Goal: Task Accomplishment & Management: Manage account settings

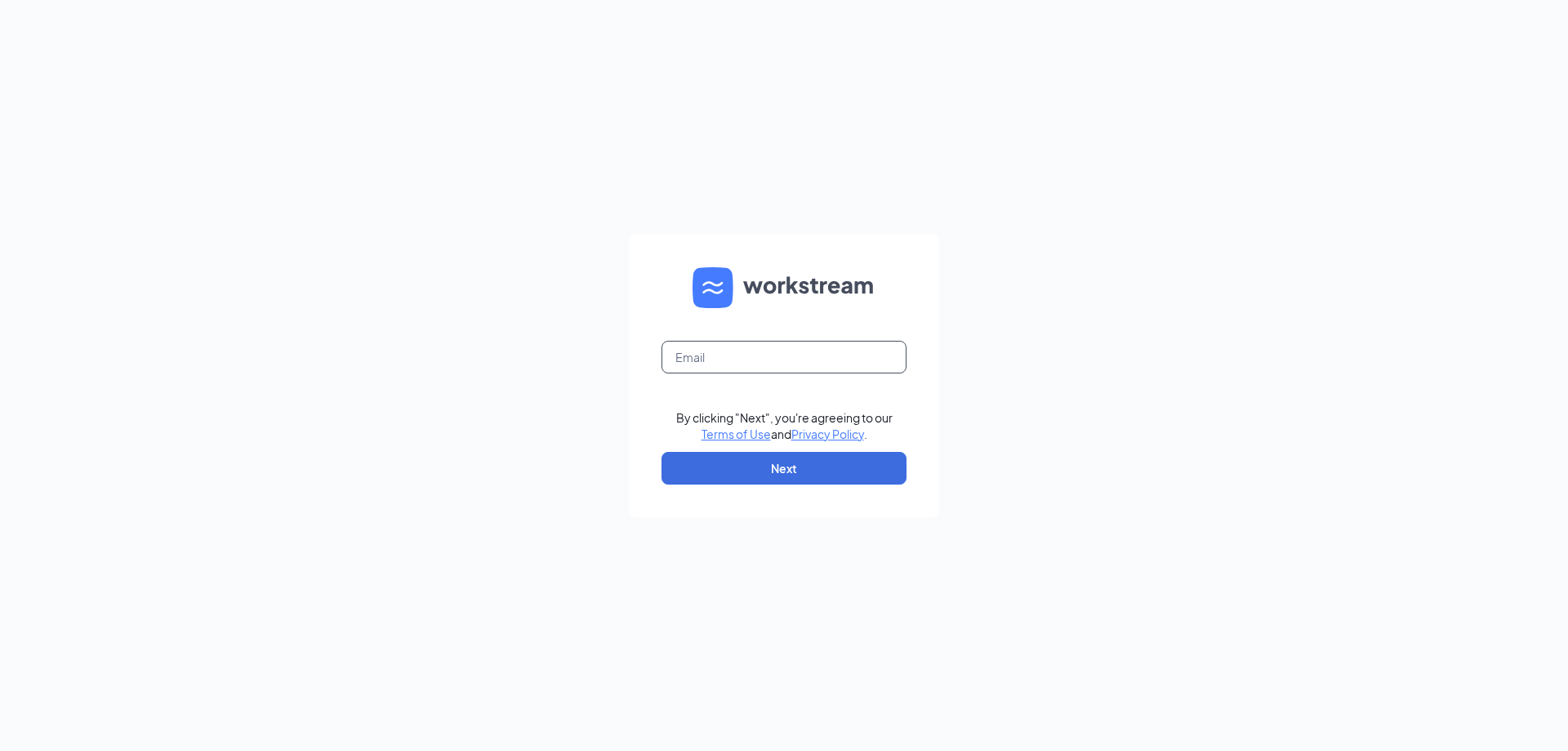
drag, startPoint x: 775, startPoint y: 354, endPoint x: 778, endPoint y: 364, distance: 10.4
click at [775, 354] on input "text" at bounding box center [784, 357] width 245 height 33
type input "frankfort42501@zaxbys.com"
click at [794, 472] on button "Next" at bounding box center [784, 468] width 245 height 33
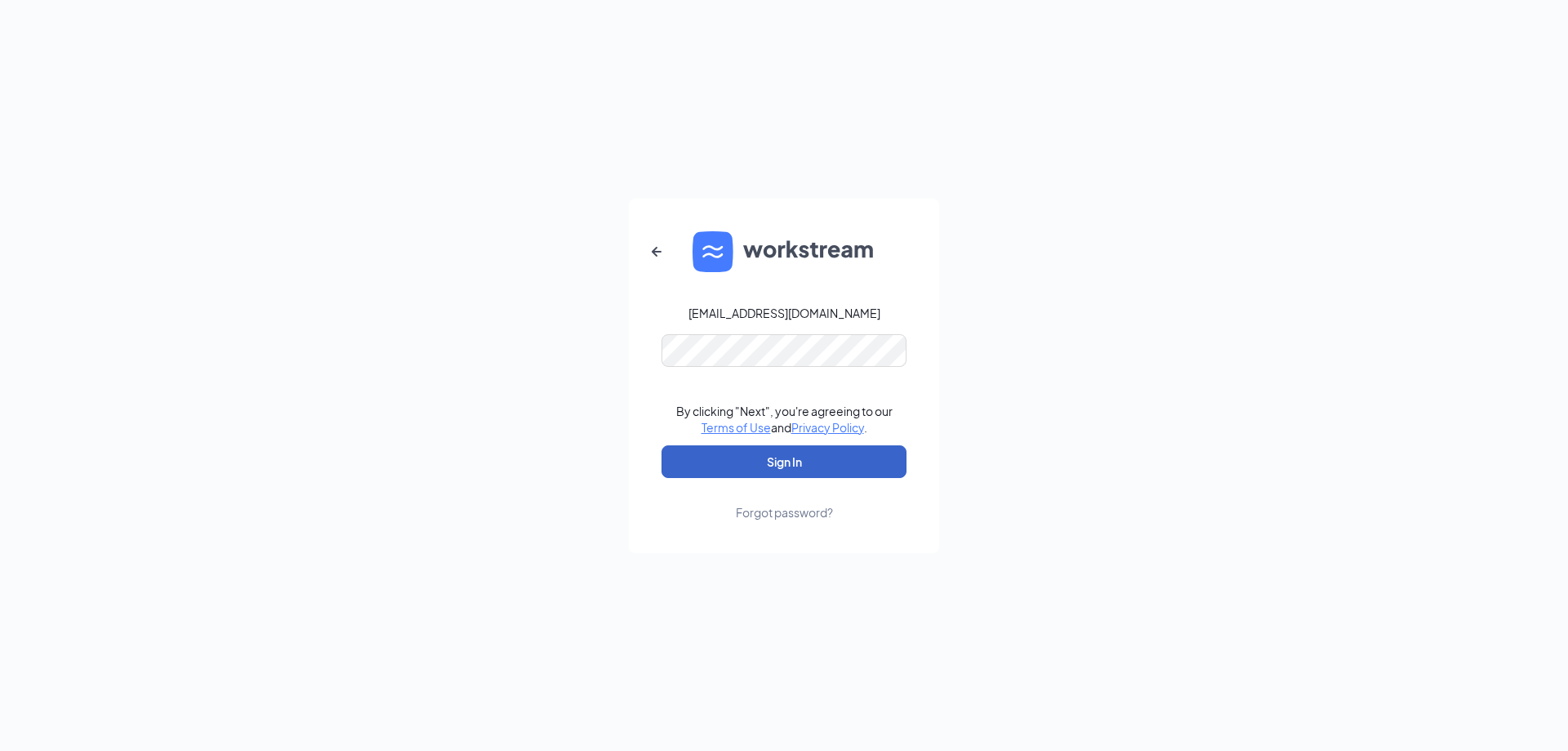
click at [785, 476] on button "Sign In" at bounding box center [784, 461] width 245 height 33
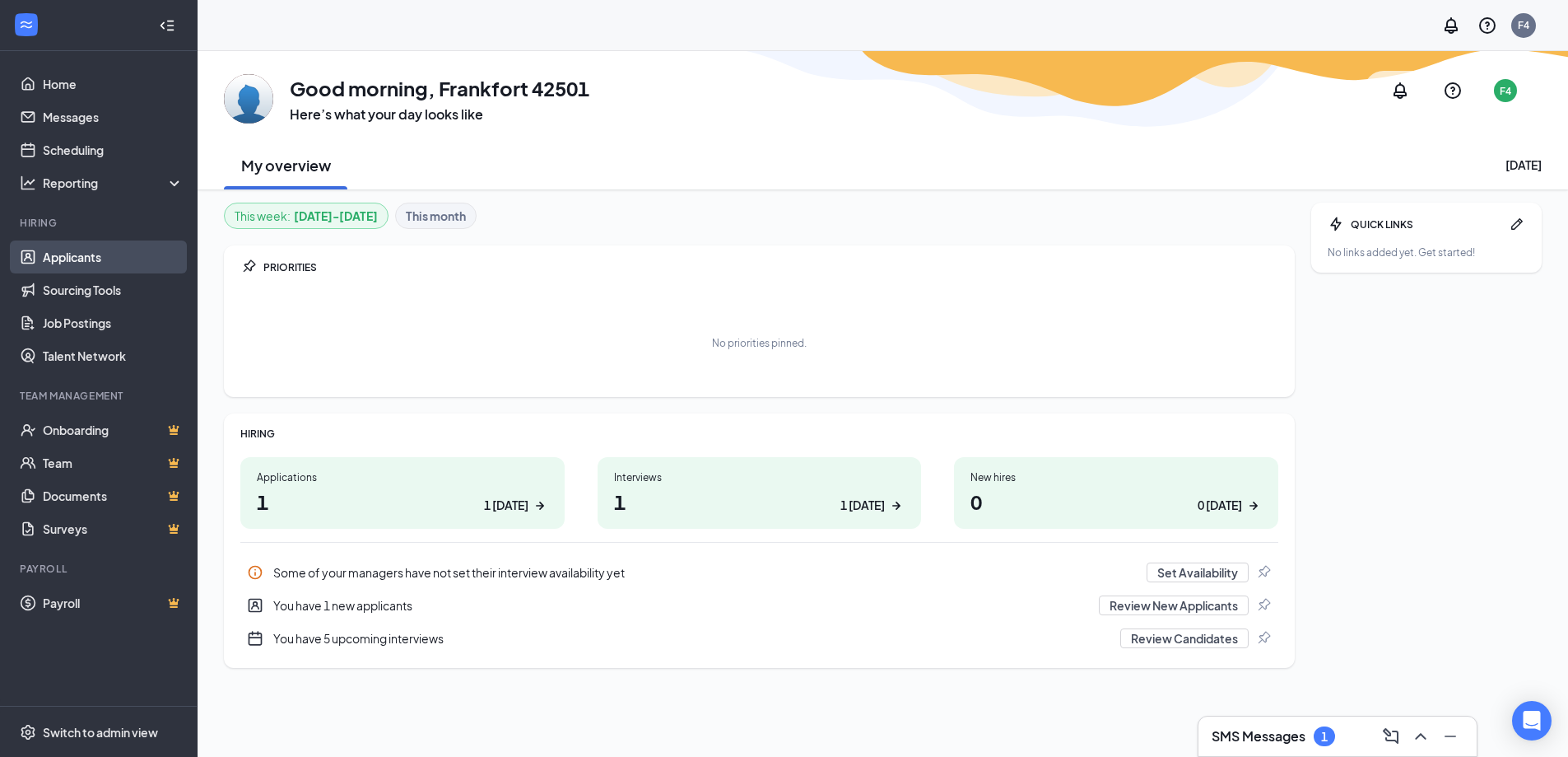
click at [108, 270] on link "Applicants" at bounding box center [113, 257] width 141 height 33
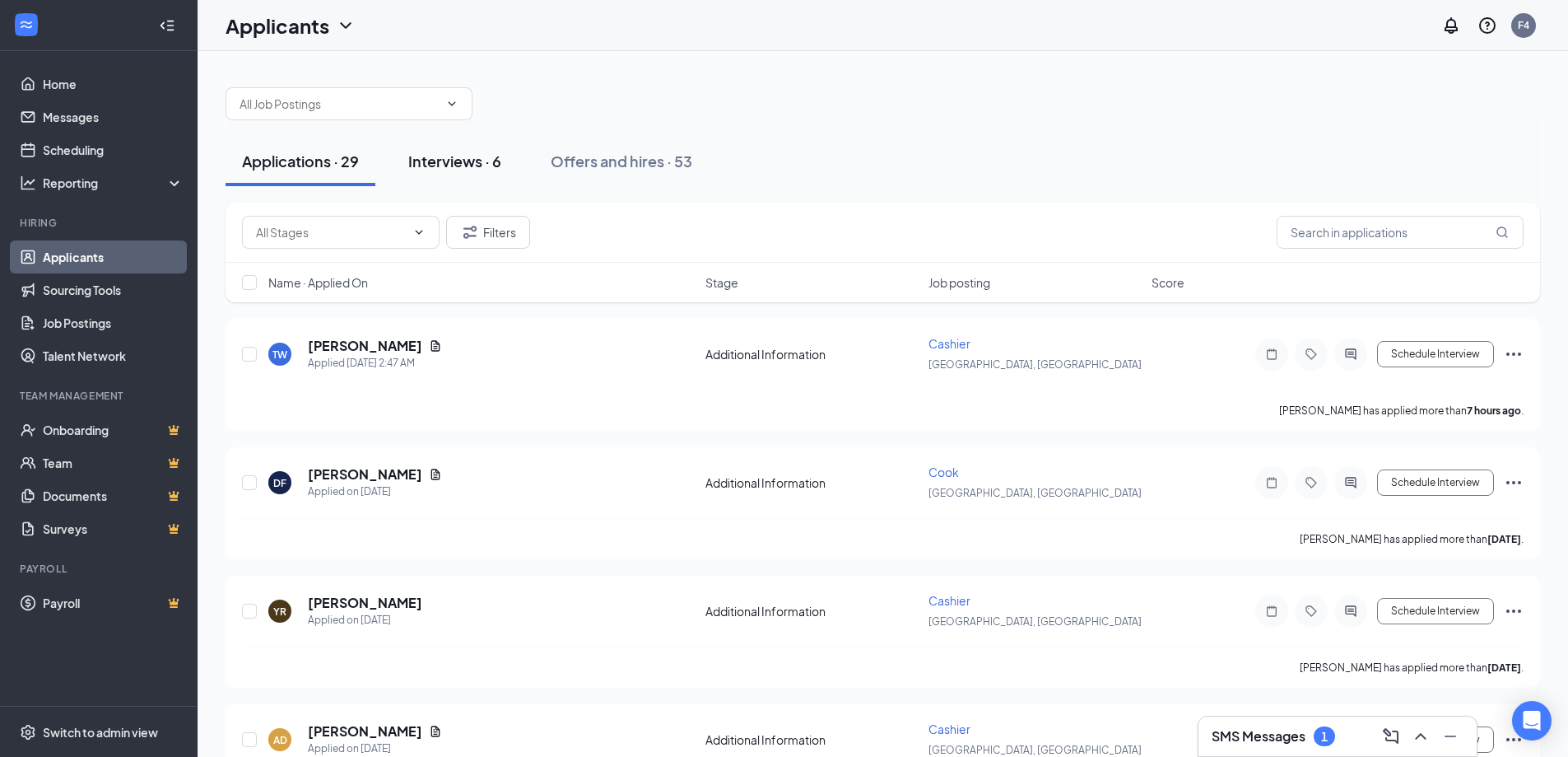
click at [484, 171] on div "Interviews · 6" at bounding box center [455, 161] width 93 height 21
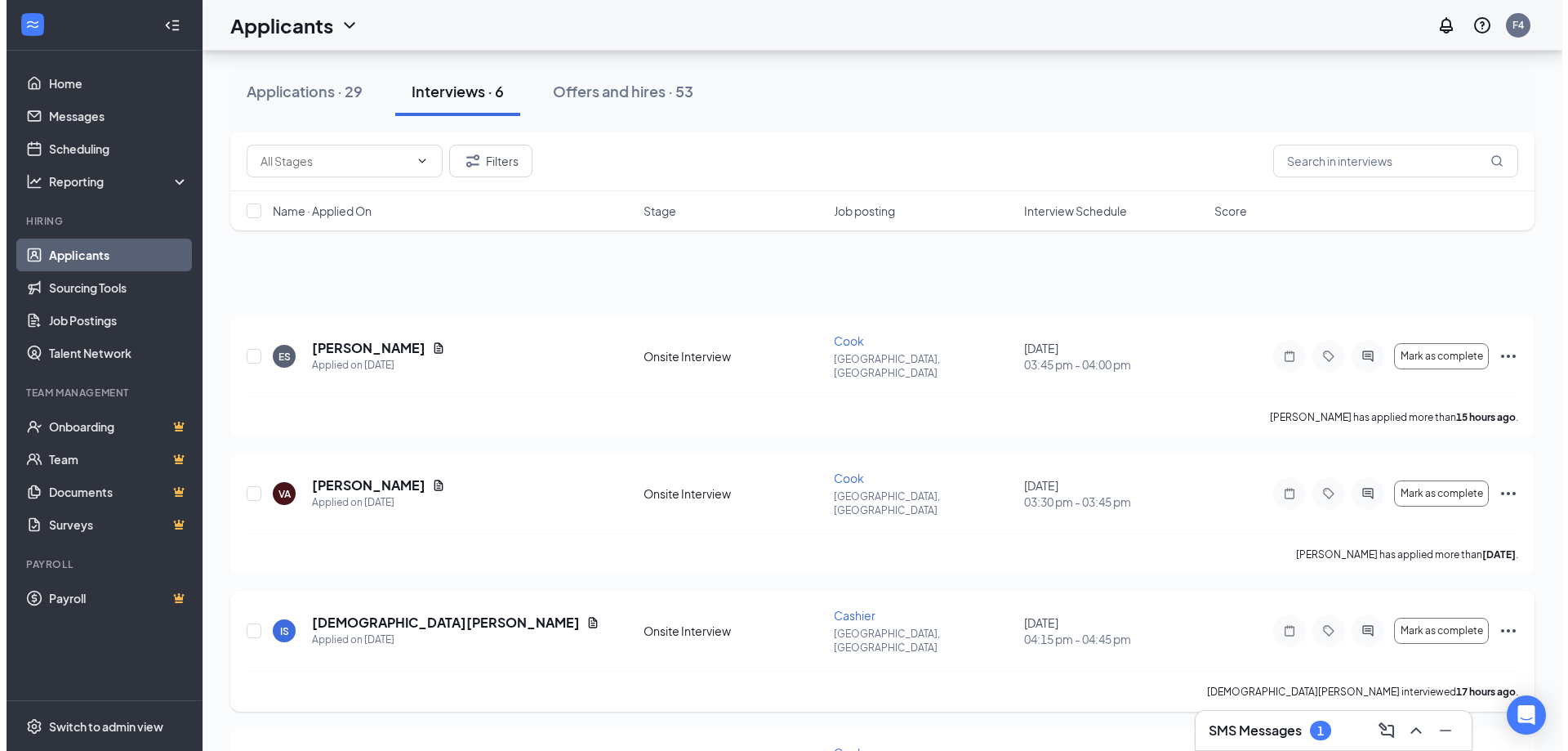
scroll to position [314, 0]
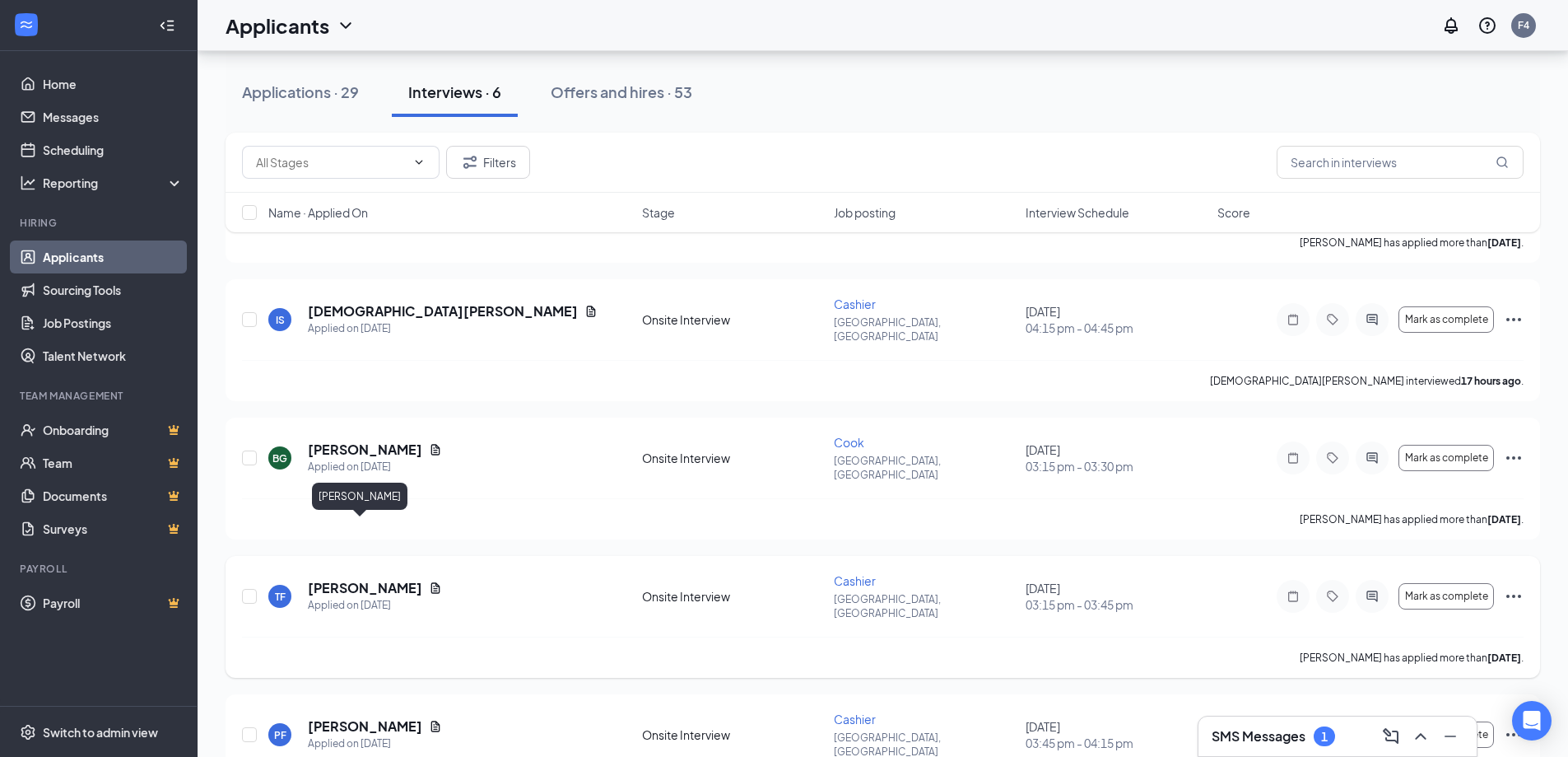
click at [345, 579] on h5 "Teresa Fallis" at bounding box center [365, 587] width 115 height 18
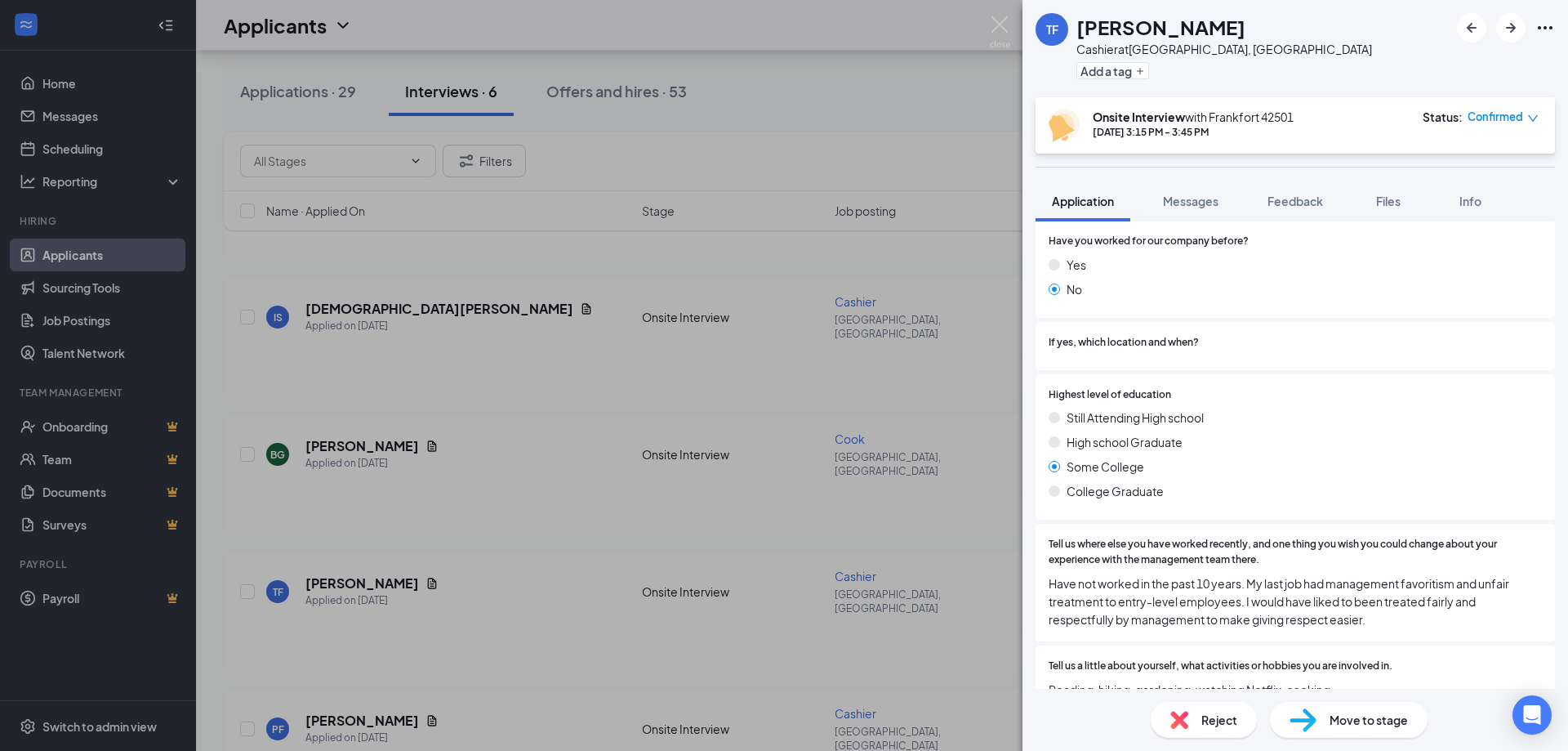
scroll to position [653, 0]
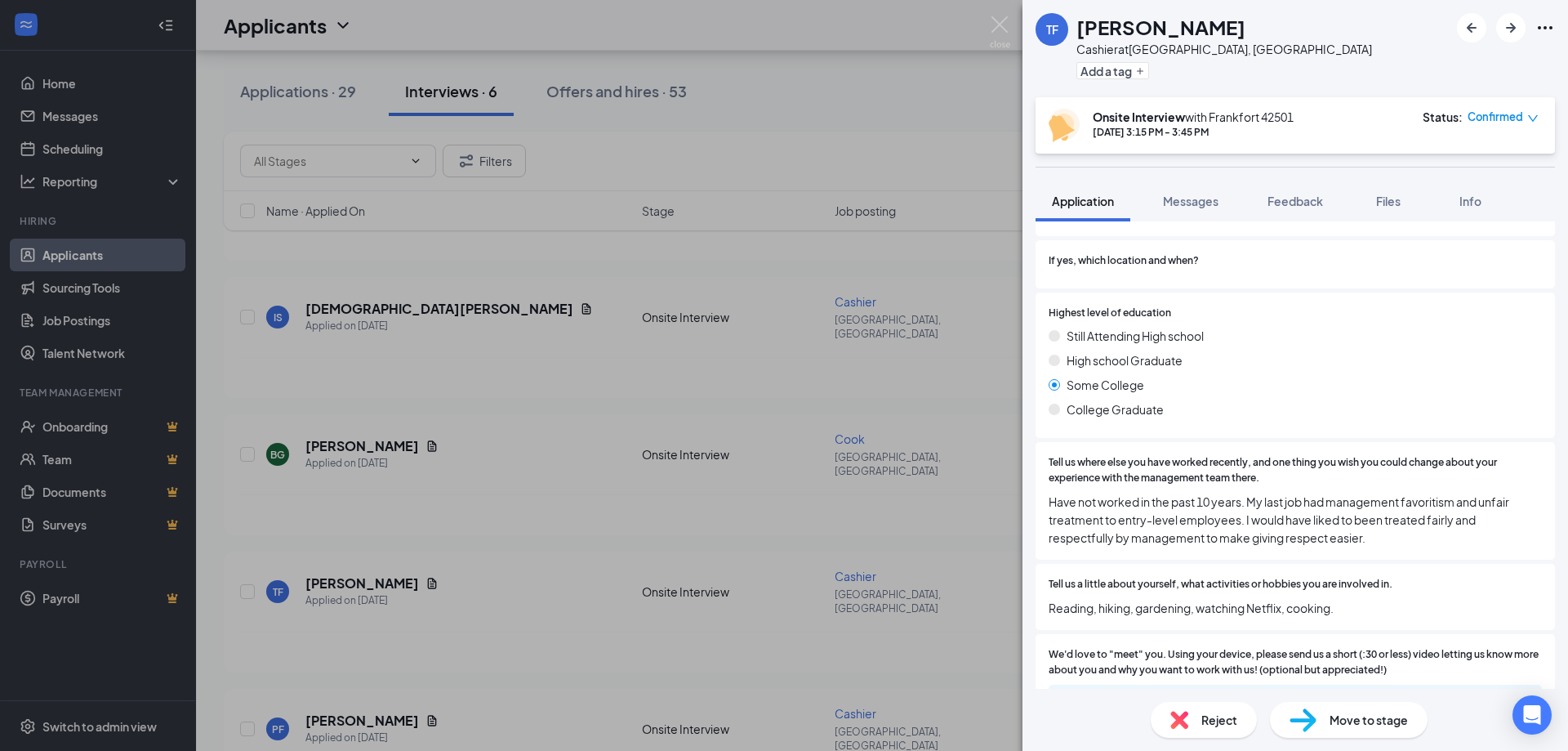
click at [1223, 726] on span "Reject" at bounding box center [1220, 719] width 36 height 18
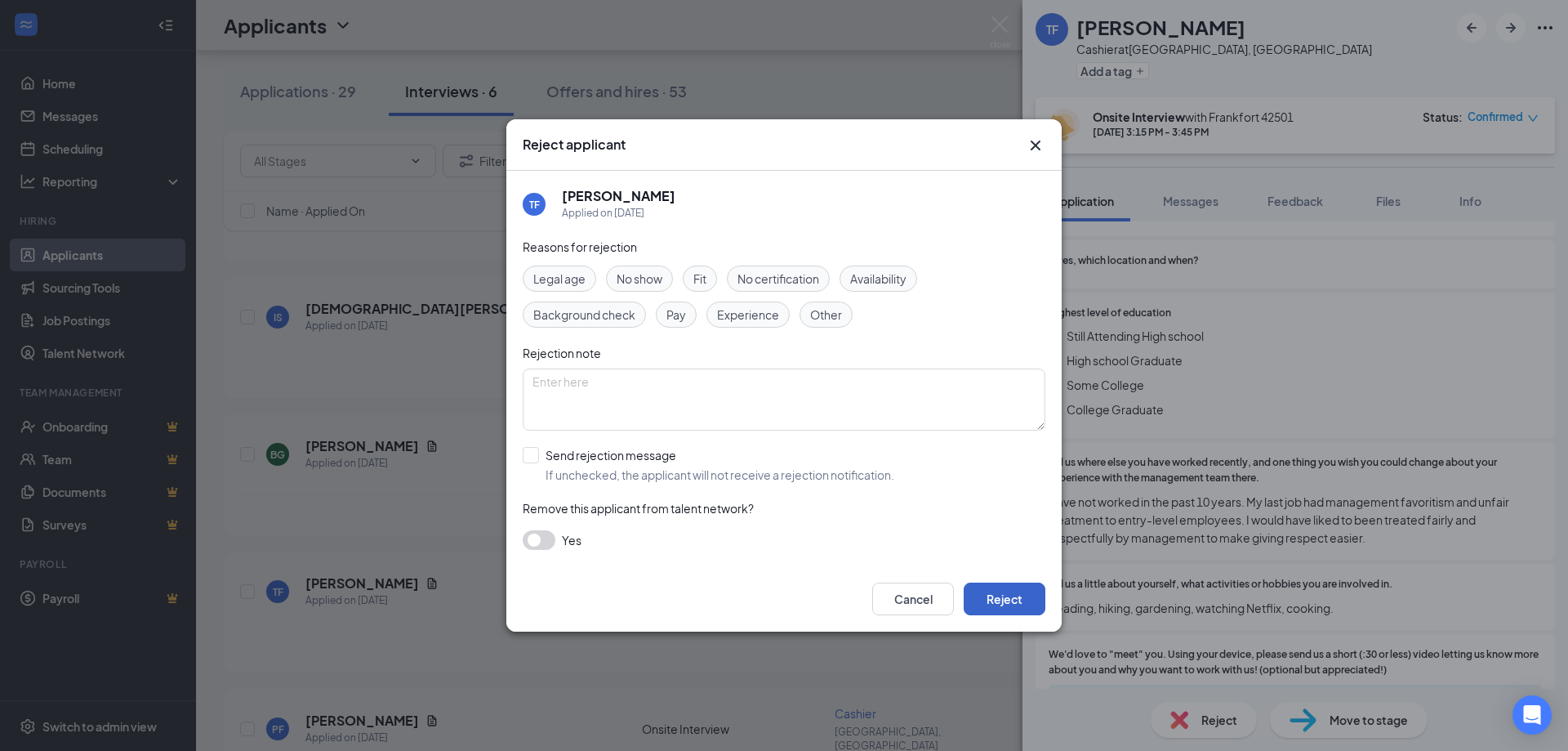
click at [1003, 594] on button "Reject" at bounding box center [1004, 599] width 81 height 33
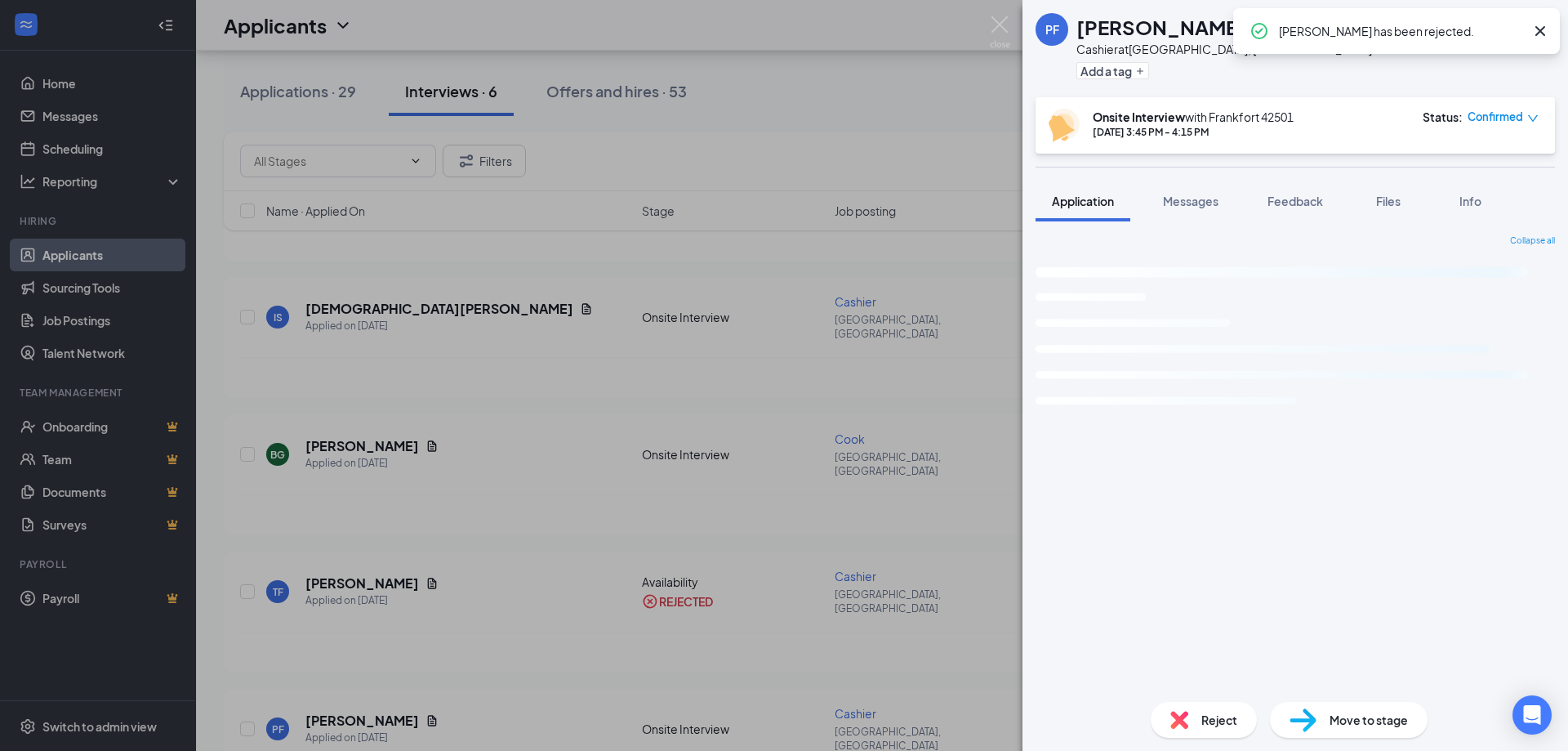
click at [992, 24] on img at bounding box center [1000, 32] width 21 height 32
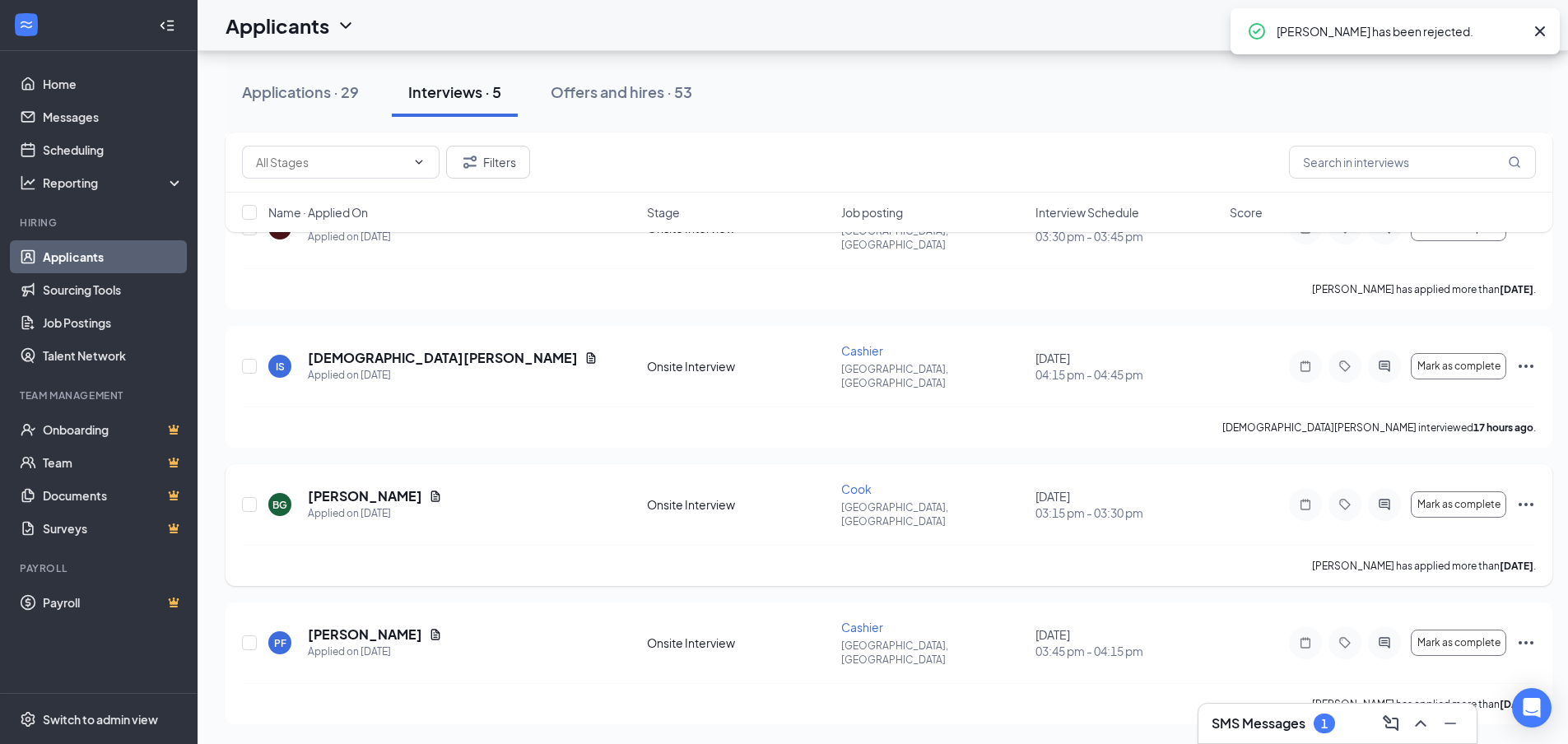
scroll to position [203, 0]
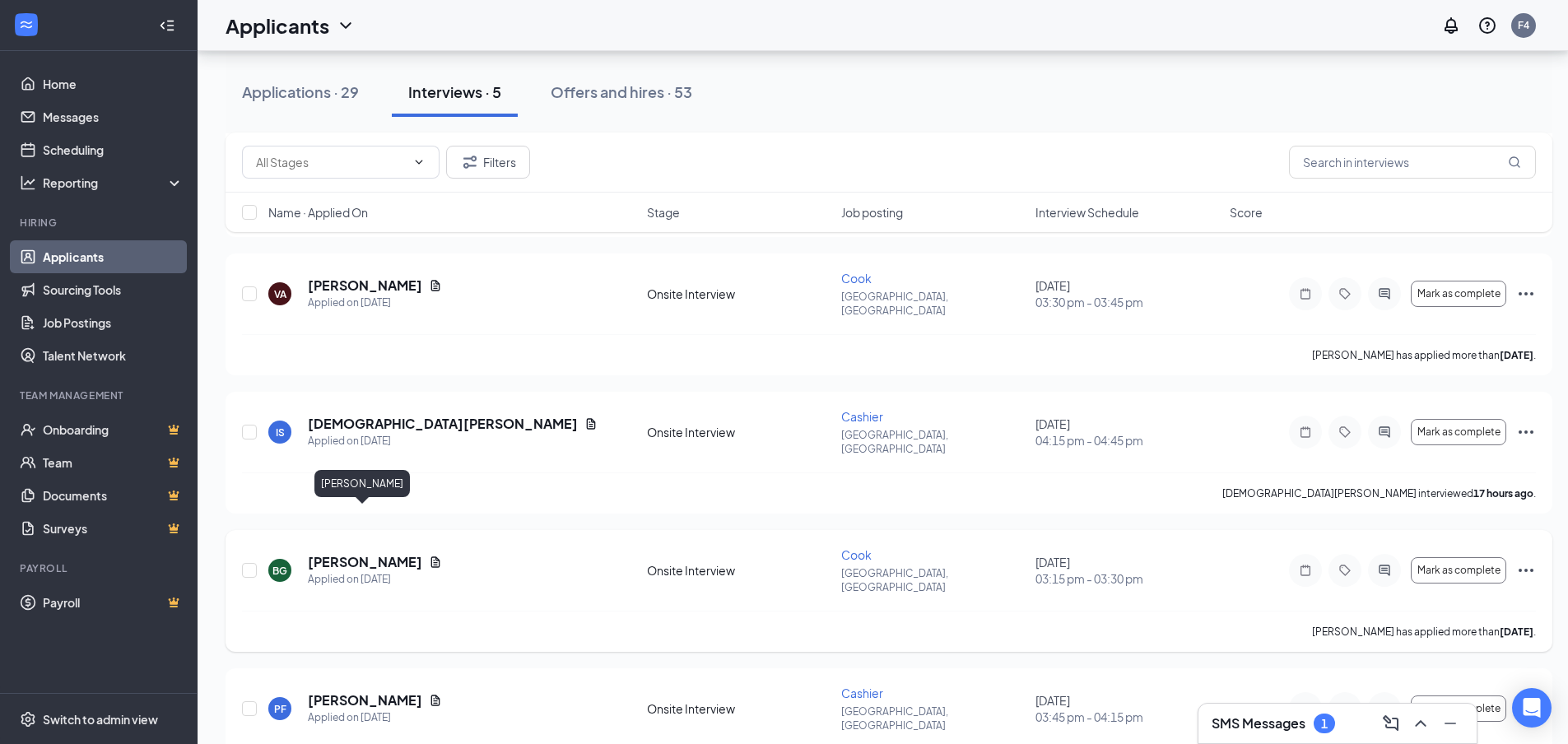
click at [392, 553] on h5 "Brandon Garland" at bounding box center [365, 562] width 115 height 18
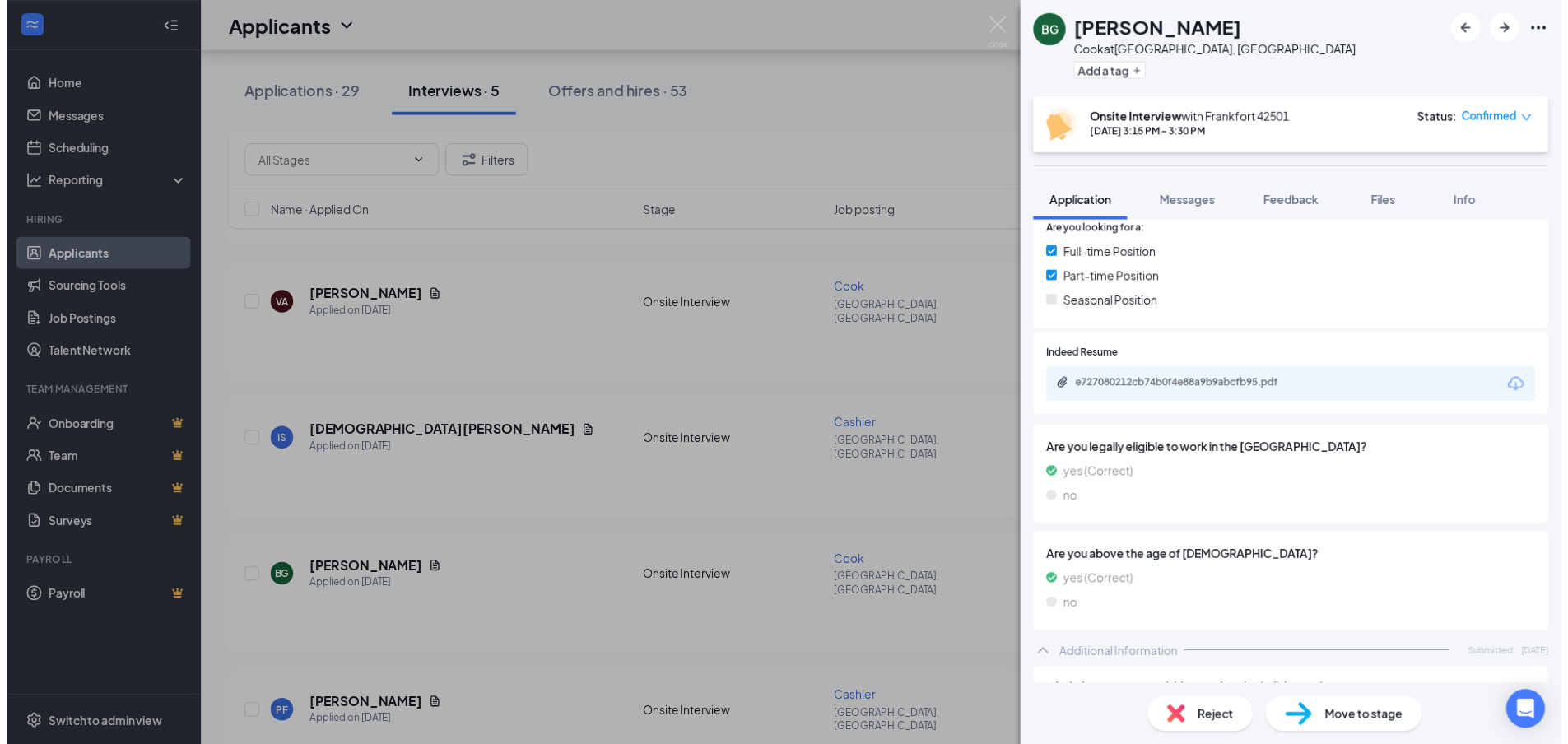
scroll to position [109, 0]
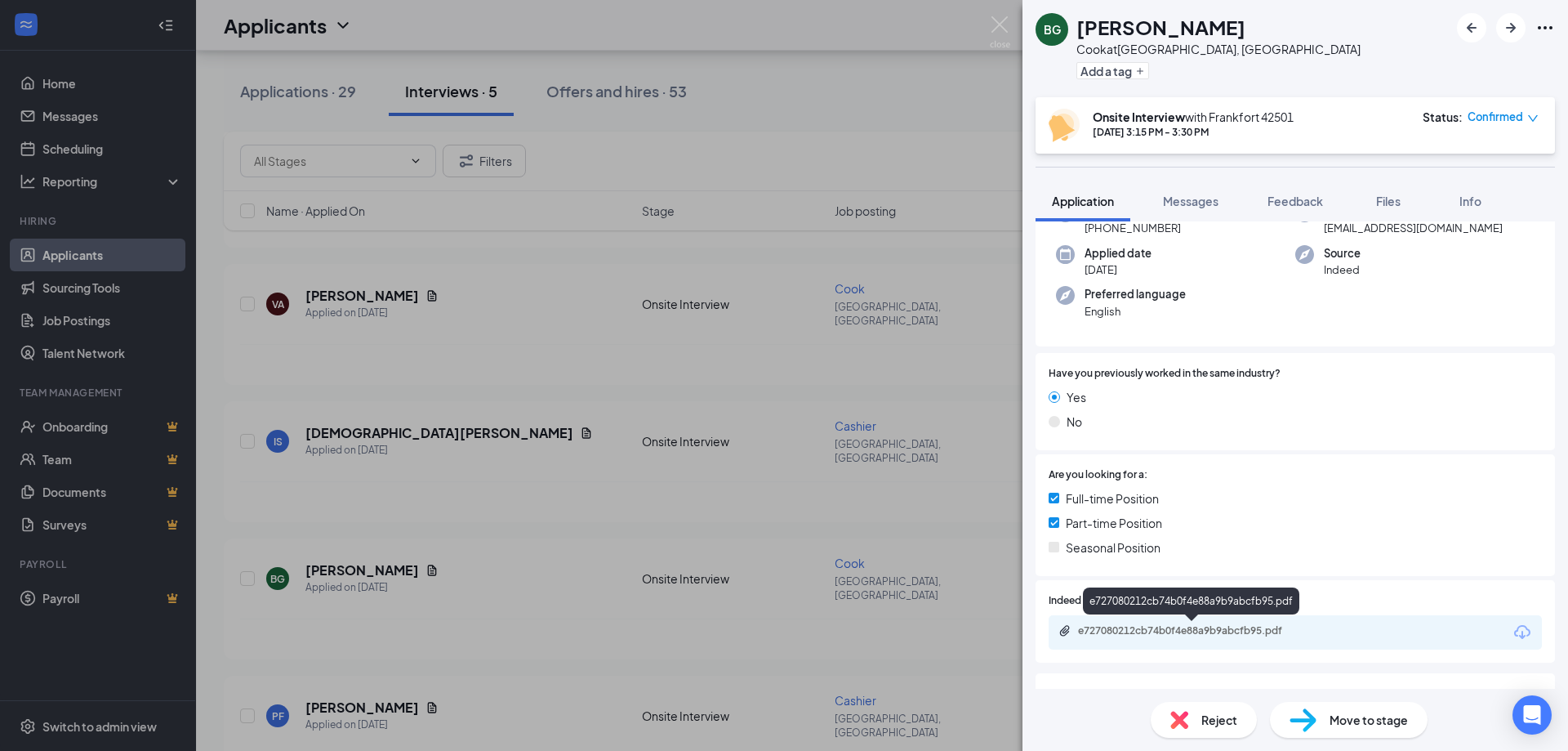
click at [1228, 637] on div "e727080212cb74b0f4e88a9b9abcfb95.pdf" at bounding box center [1192, 630] width 228 height 13
click at [1008, 37] on img at bounding box center [1000, 32] width 21 height 32
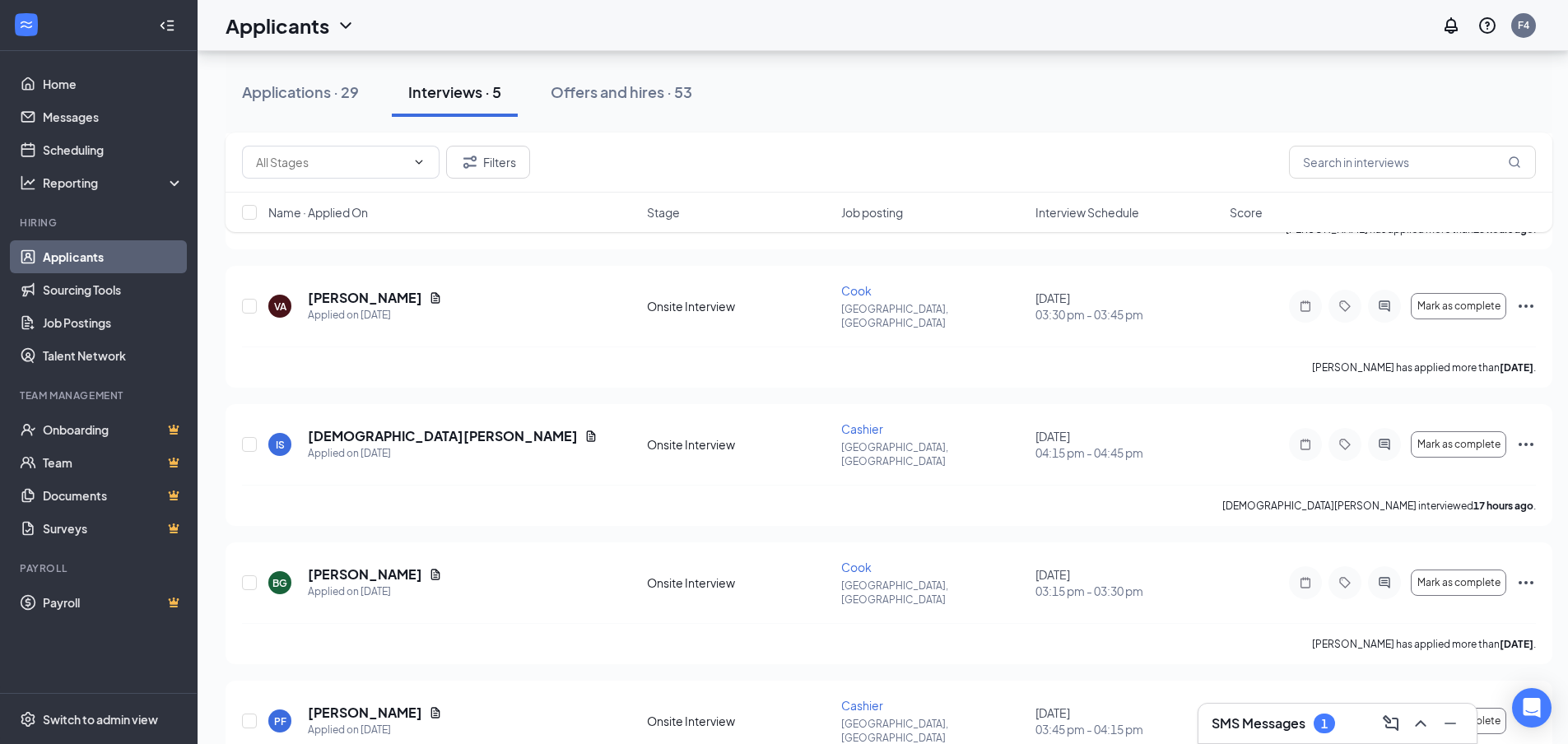
scroll to position [203, 0]
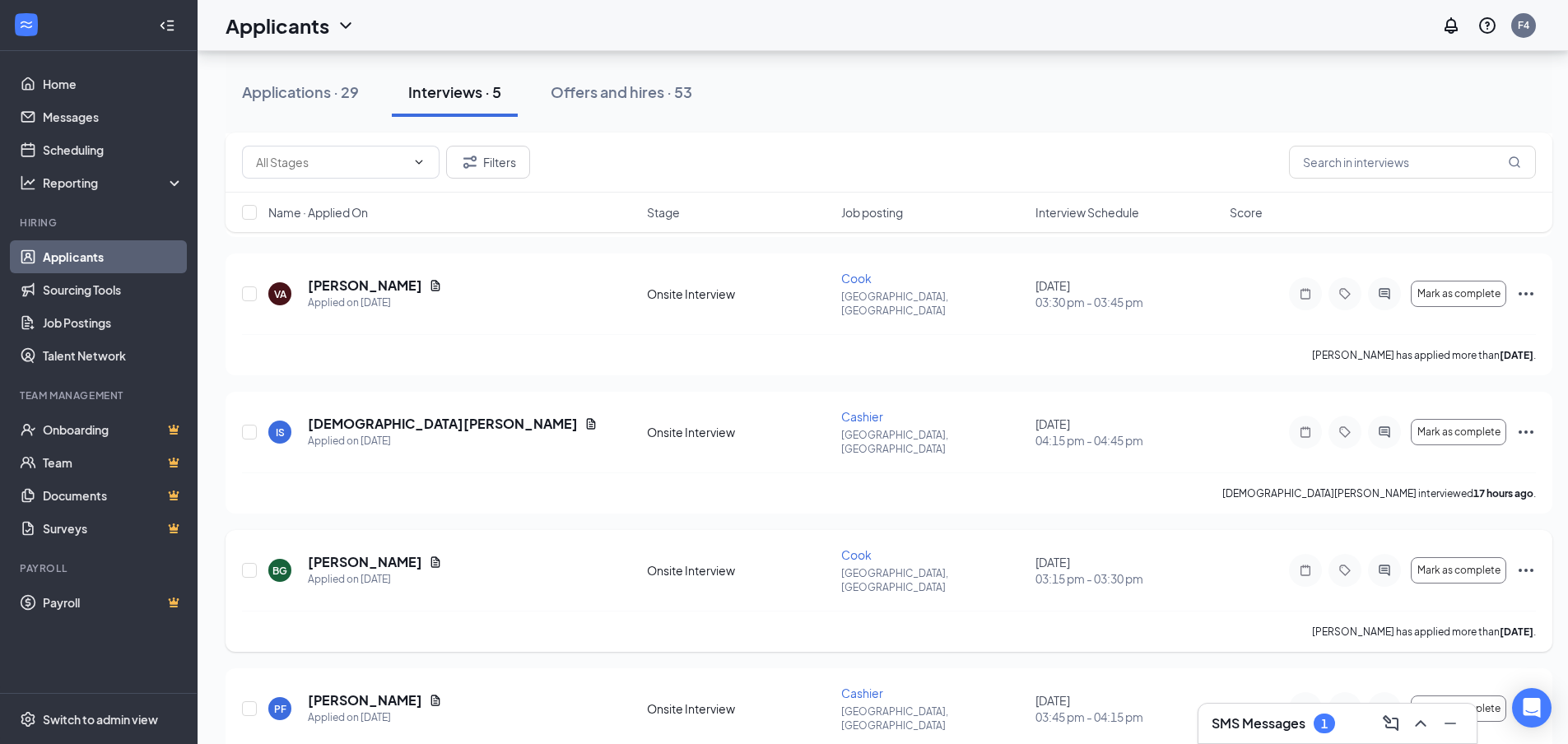
click at [1534, 560] on icon "Ellipses" at bounding box center [1526, 570] width 20 height 20
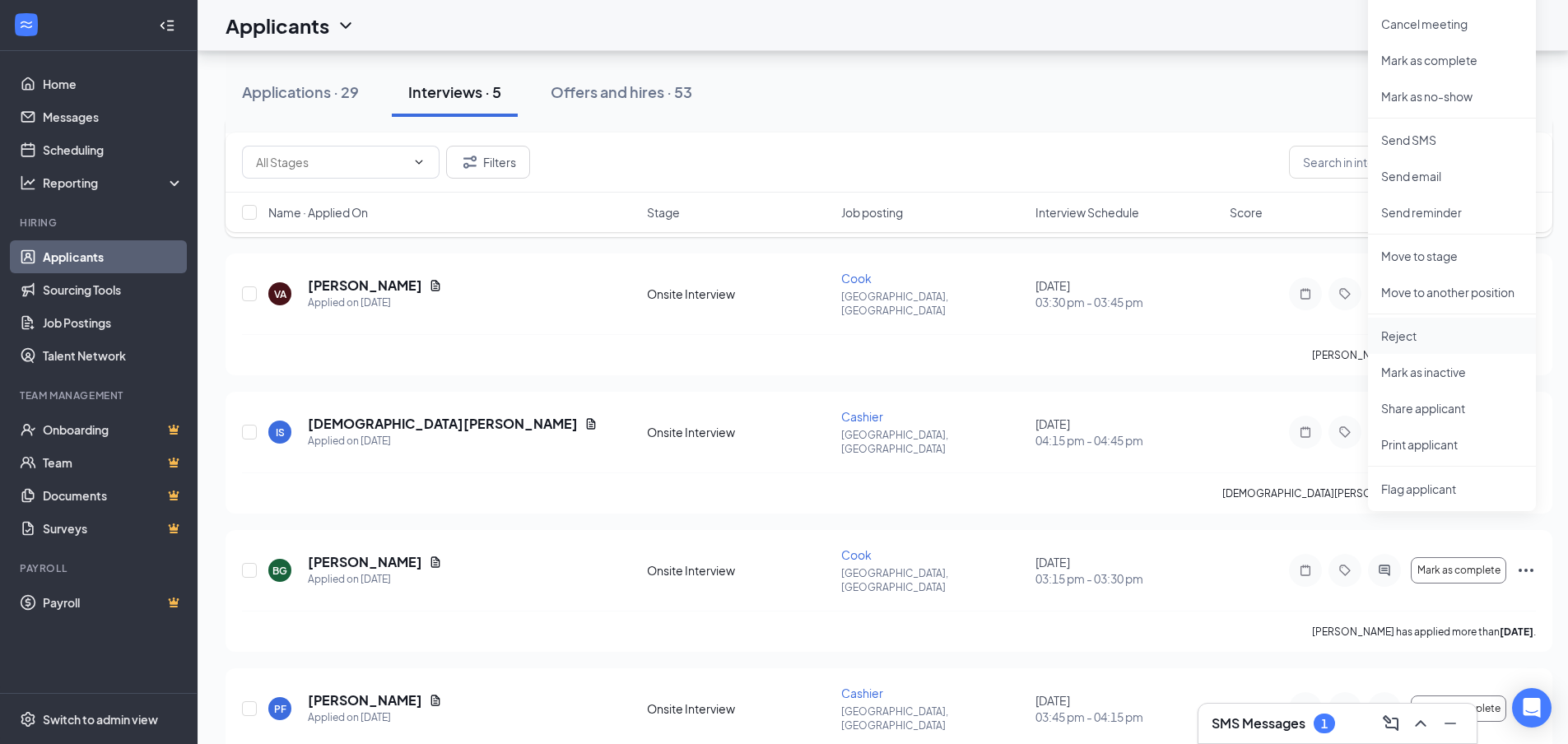
click at [1432, 335] on p "Reject" at bounding box center [1452, 335] width 141 height 16
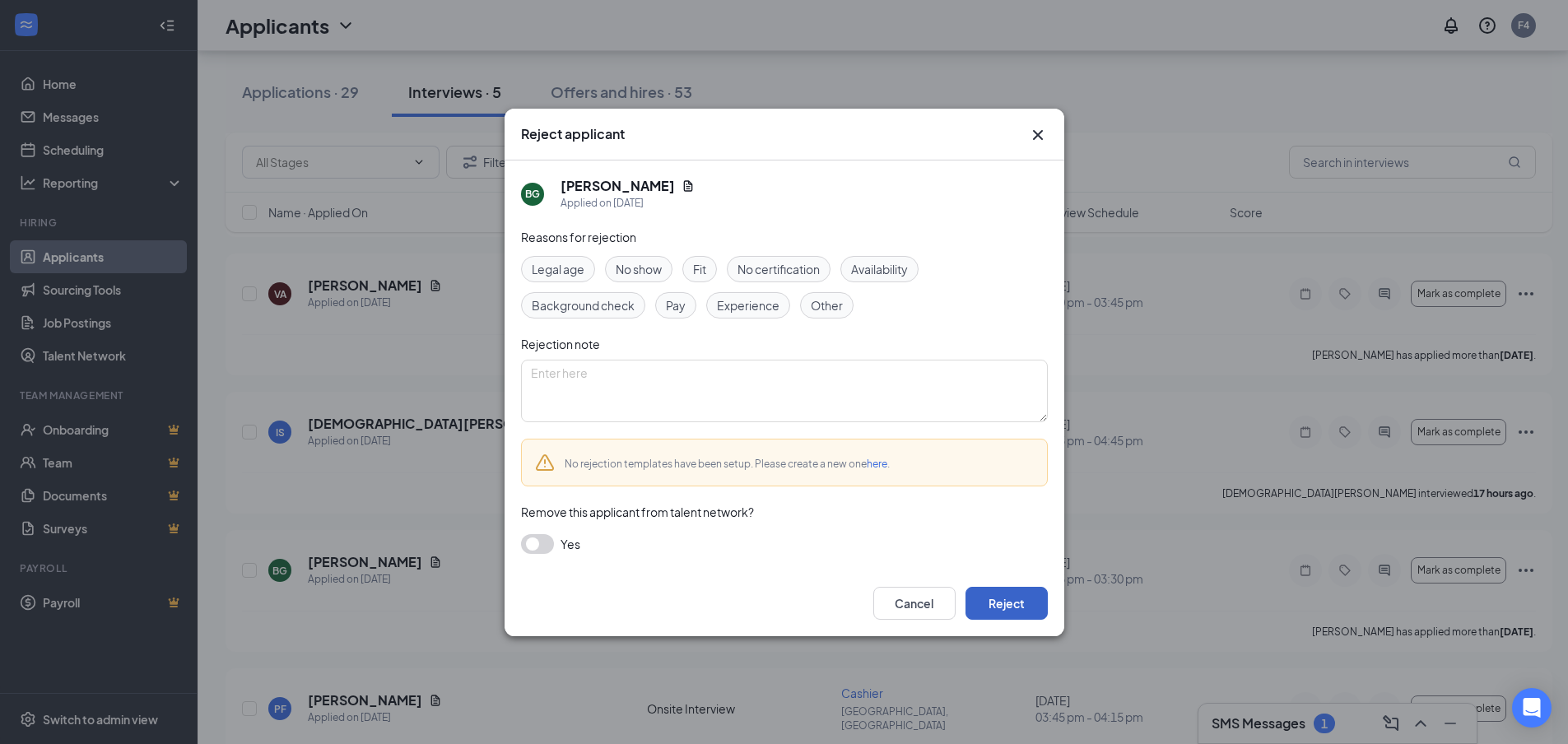
click at [995, 594] on button "Reject" at bounding box center [1006, 603] width 82 height 33
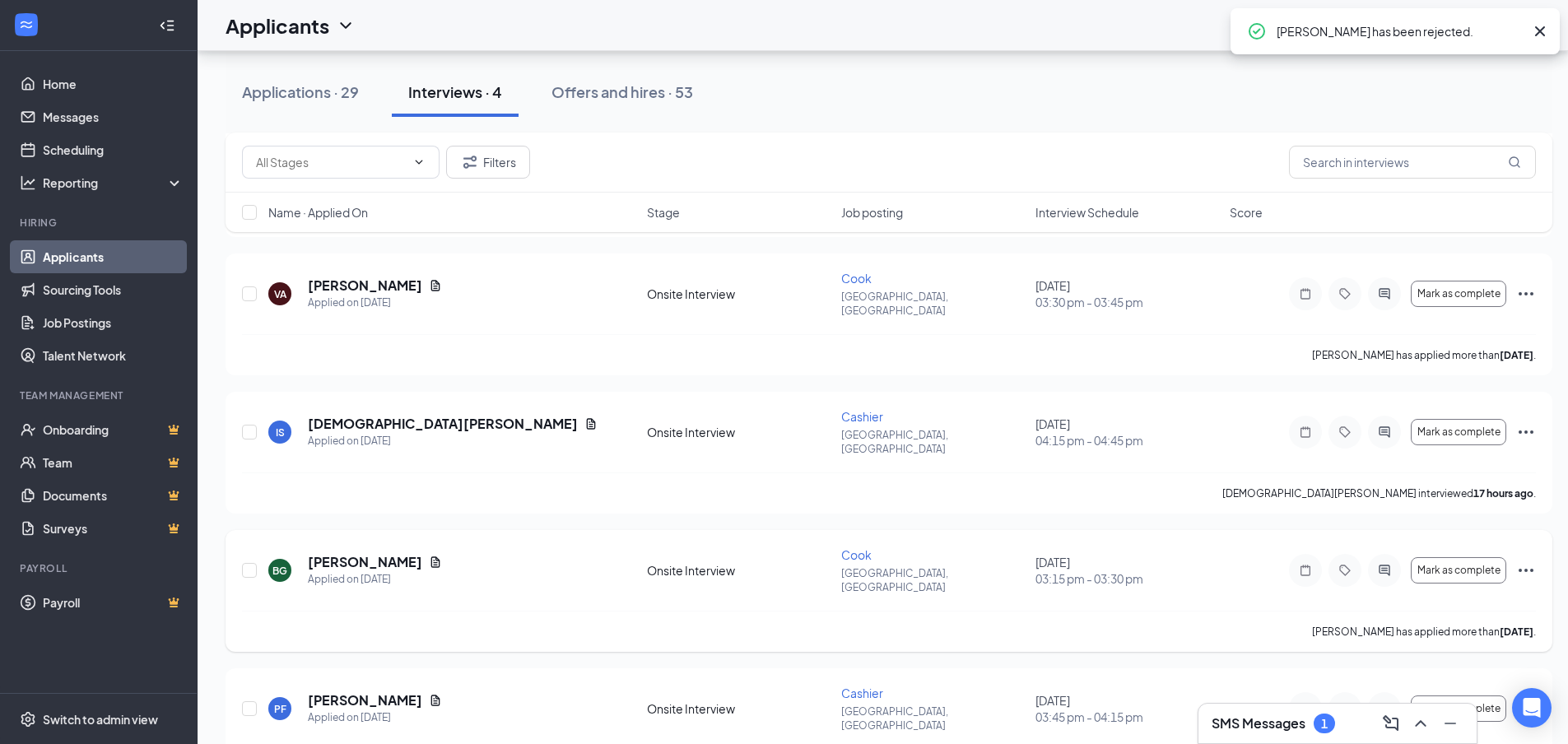
scroll to position [78, 0]
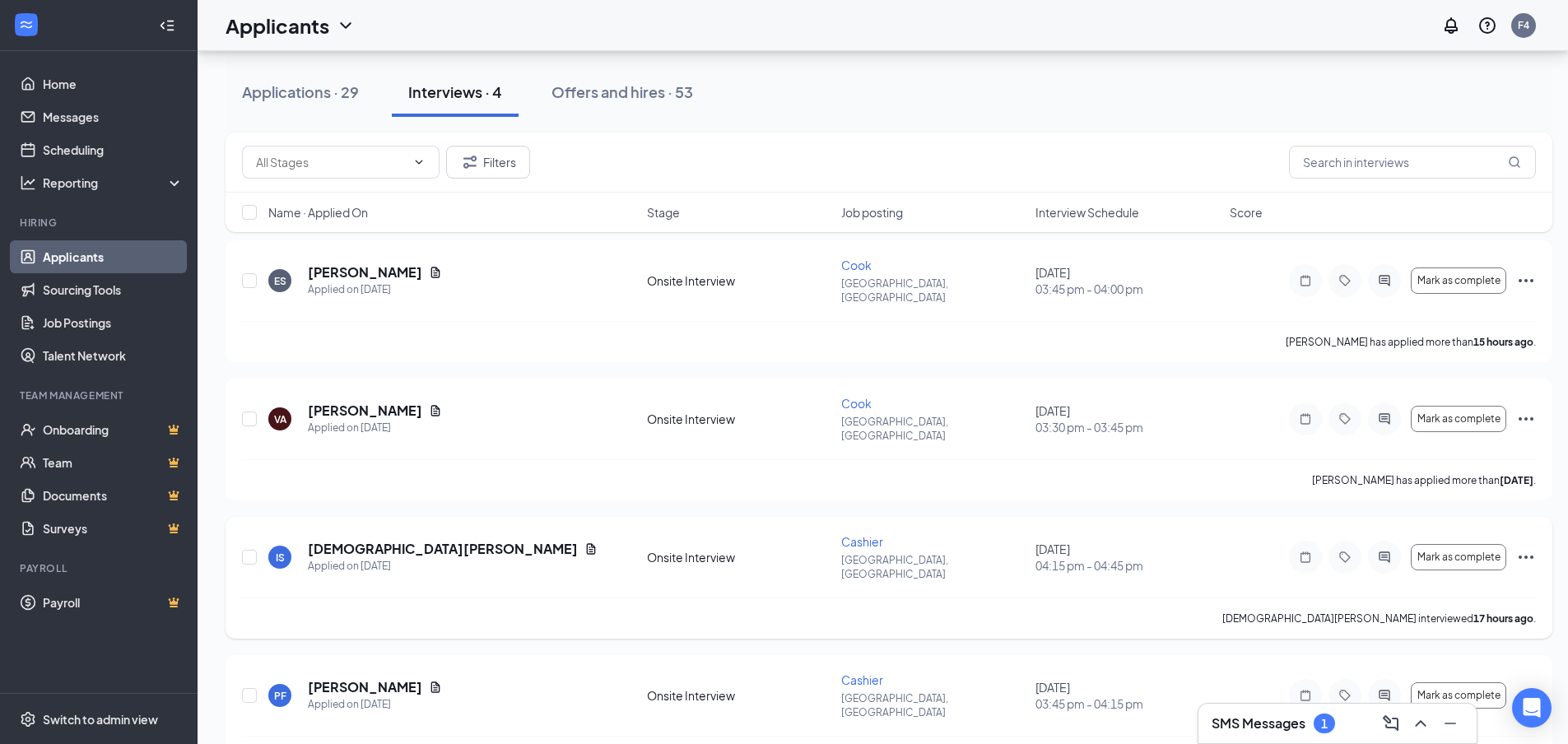
click at [1521, 556] on icon "Ellipses" at bounding box center [1526, 558] width 15 height 3
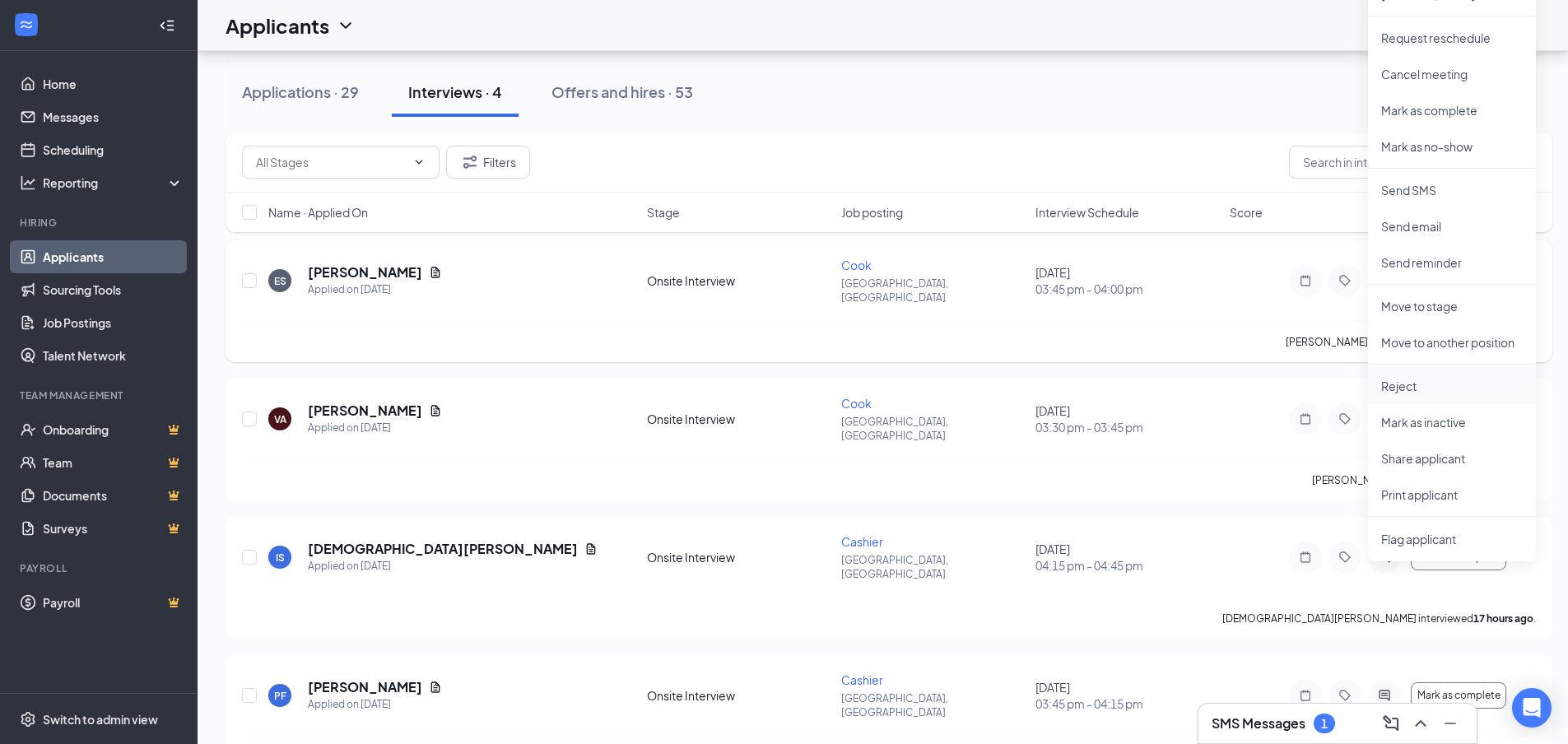
click at [1446, 388] on p "Reject" at bounding box center [1452, 385] width 141 height 16
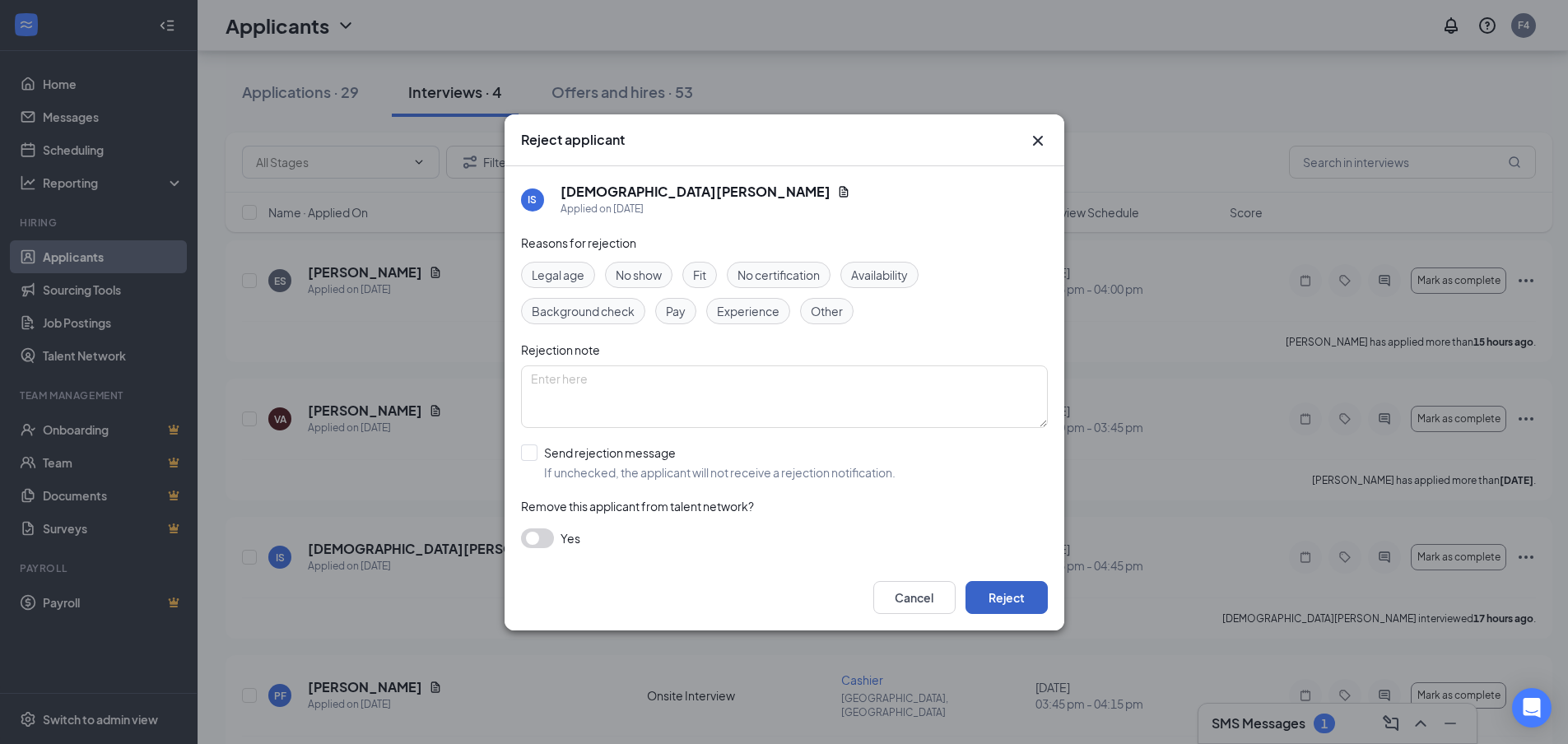
click at [1040, 596] on button "Reject" at bounding box center [1006, 597] width 82 height 33
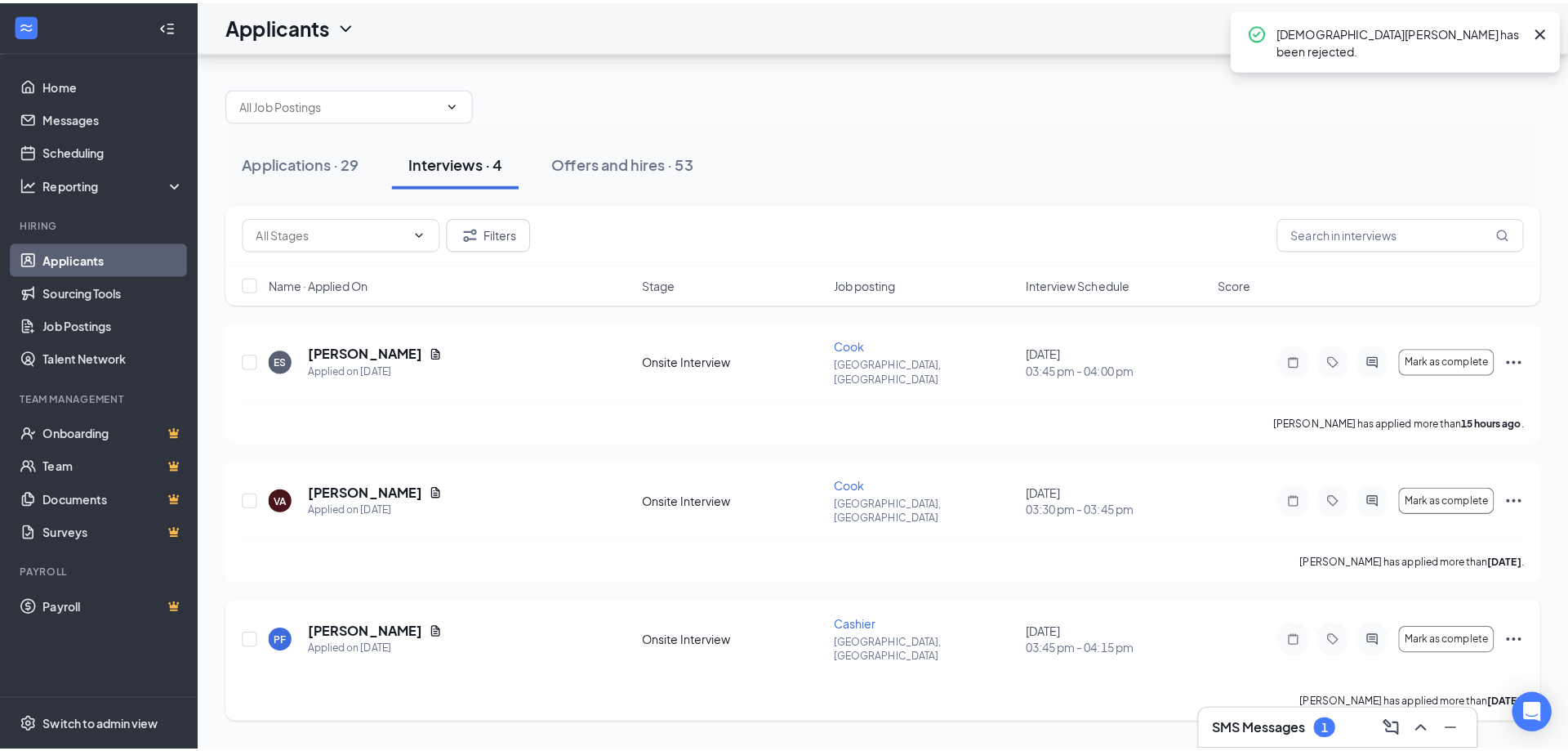
scroll to position [0, 0]
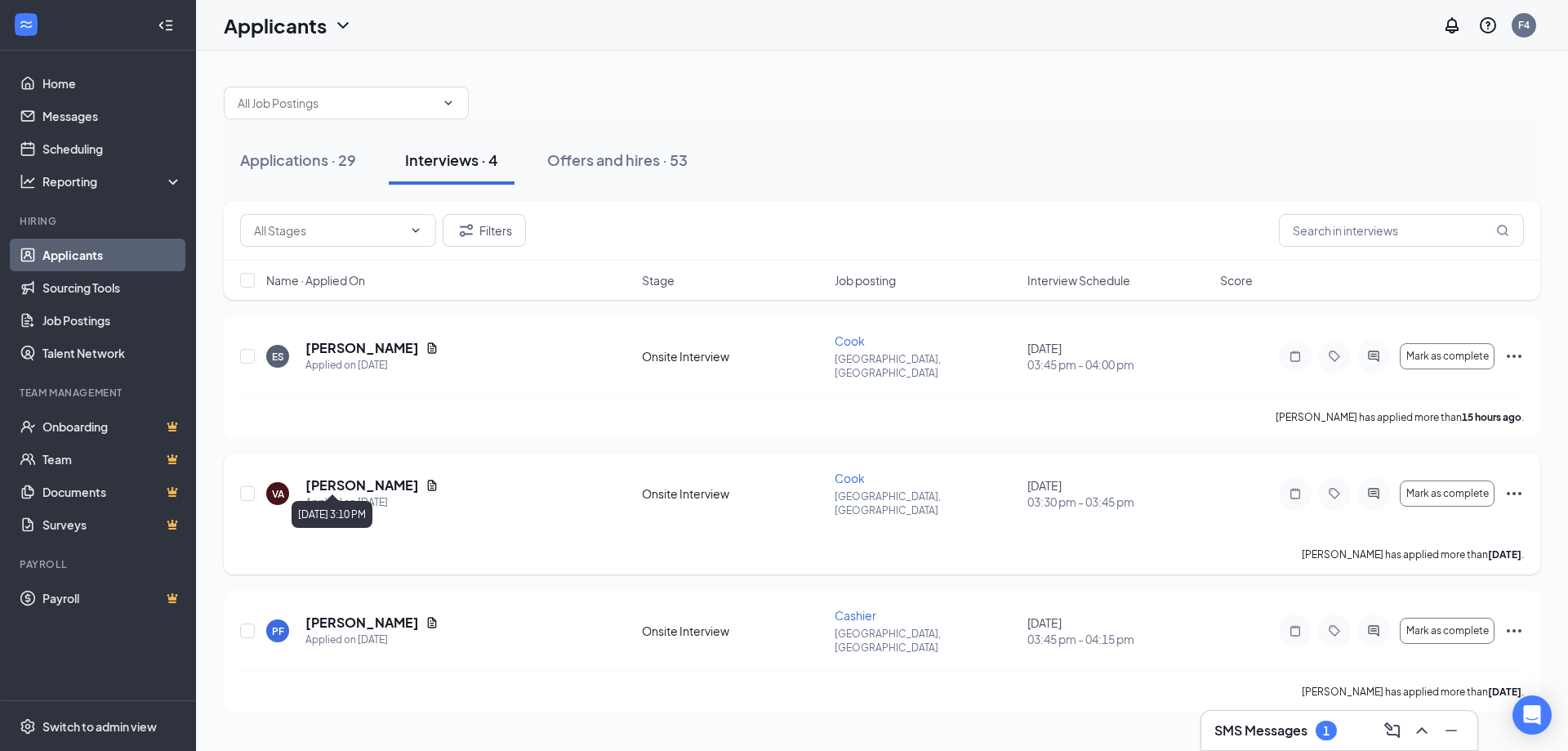
click at [354, 494] on div "Applied on Sep 14" at bounding box center [372, 502] width 133 height 16
click at [354, 476] on h5 "Vincent Adams" at bounding box center [362, 485] width 114 height 18
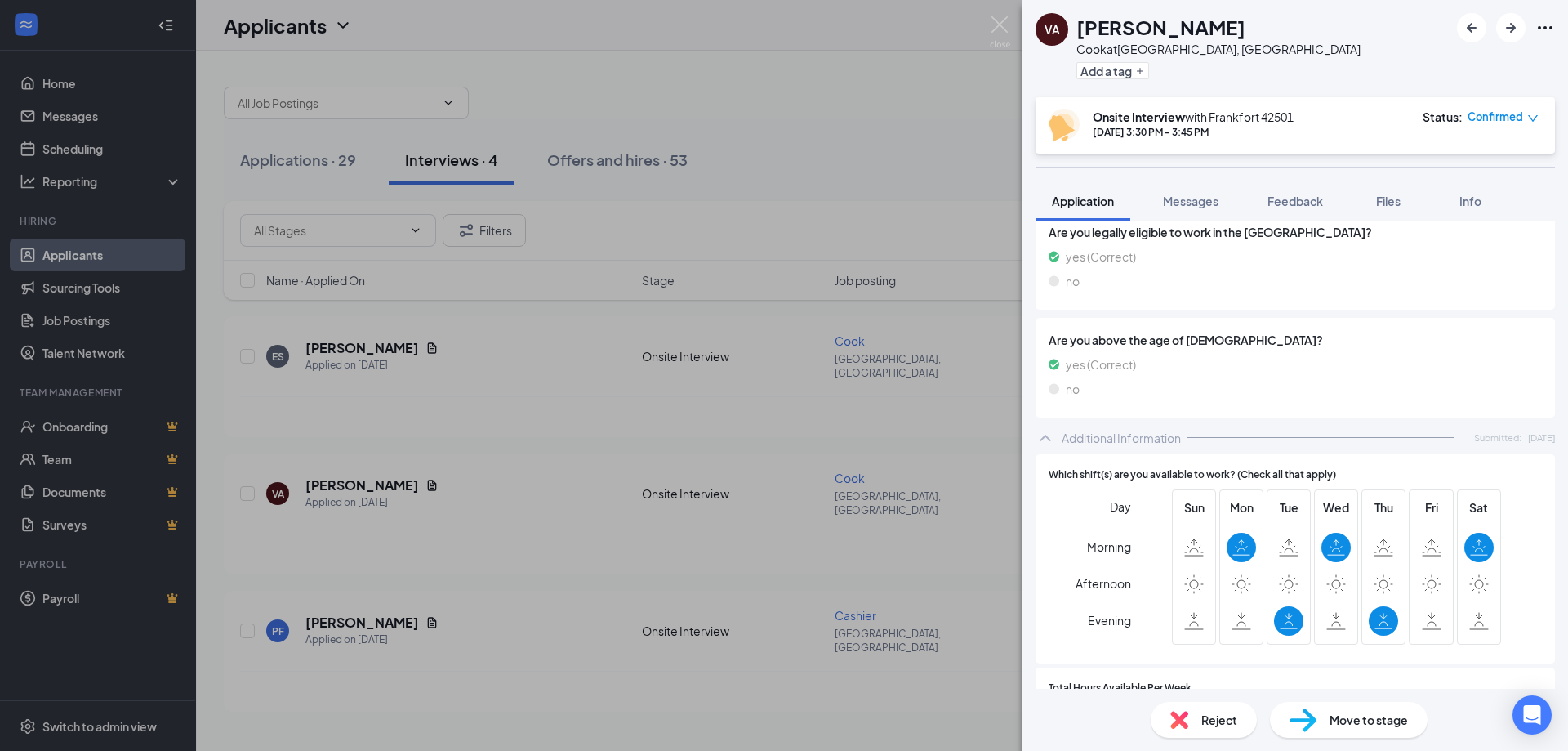
scroll to position [735, 0]
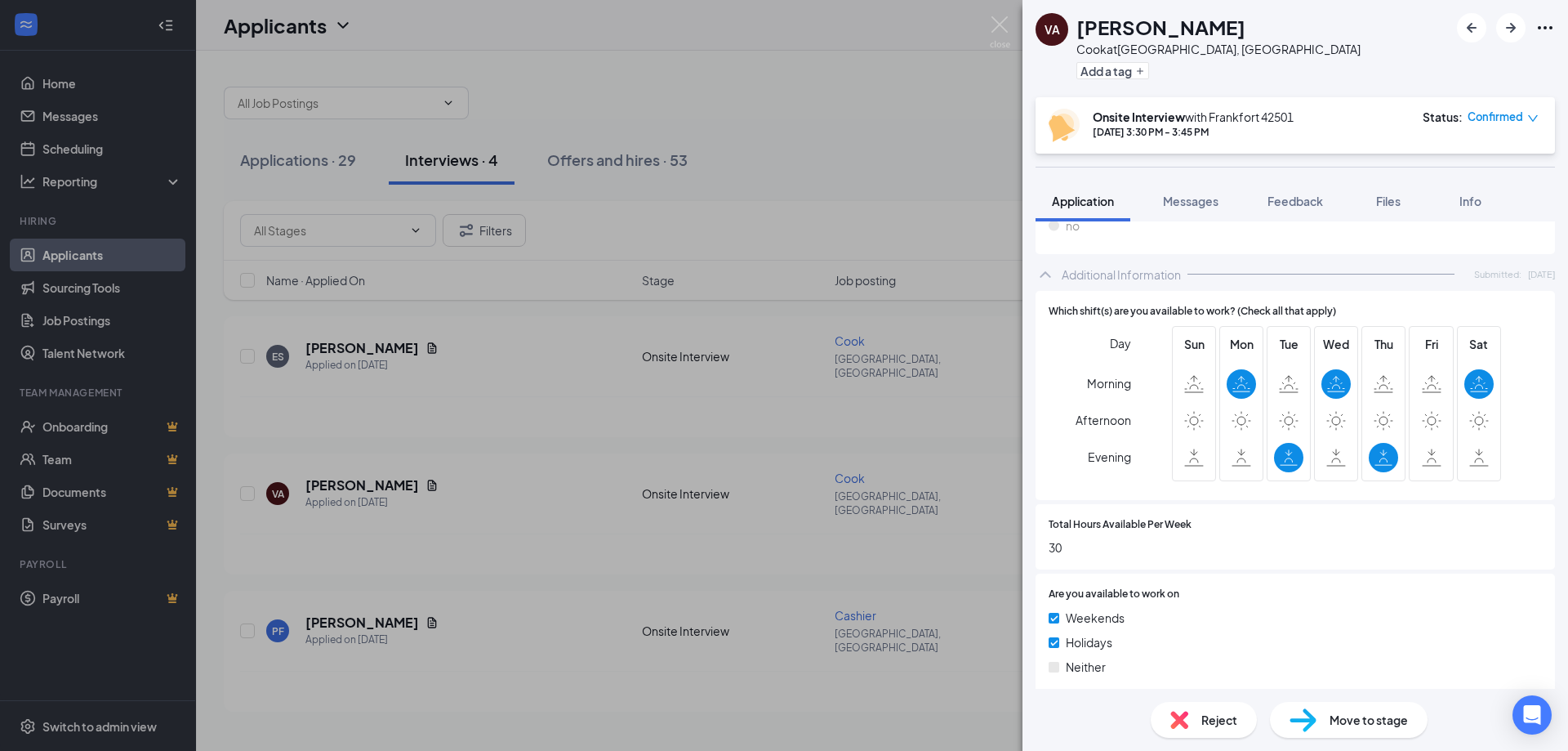
click at [1198, 731] on div "Reject" at bounding box center [1204, 719] width 106 height 36
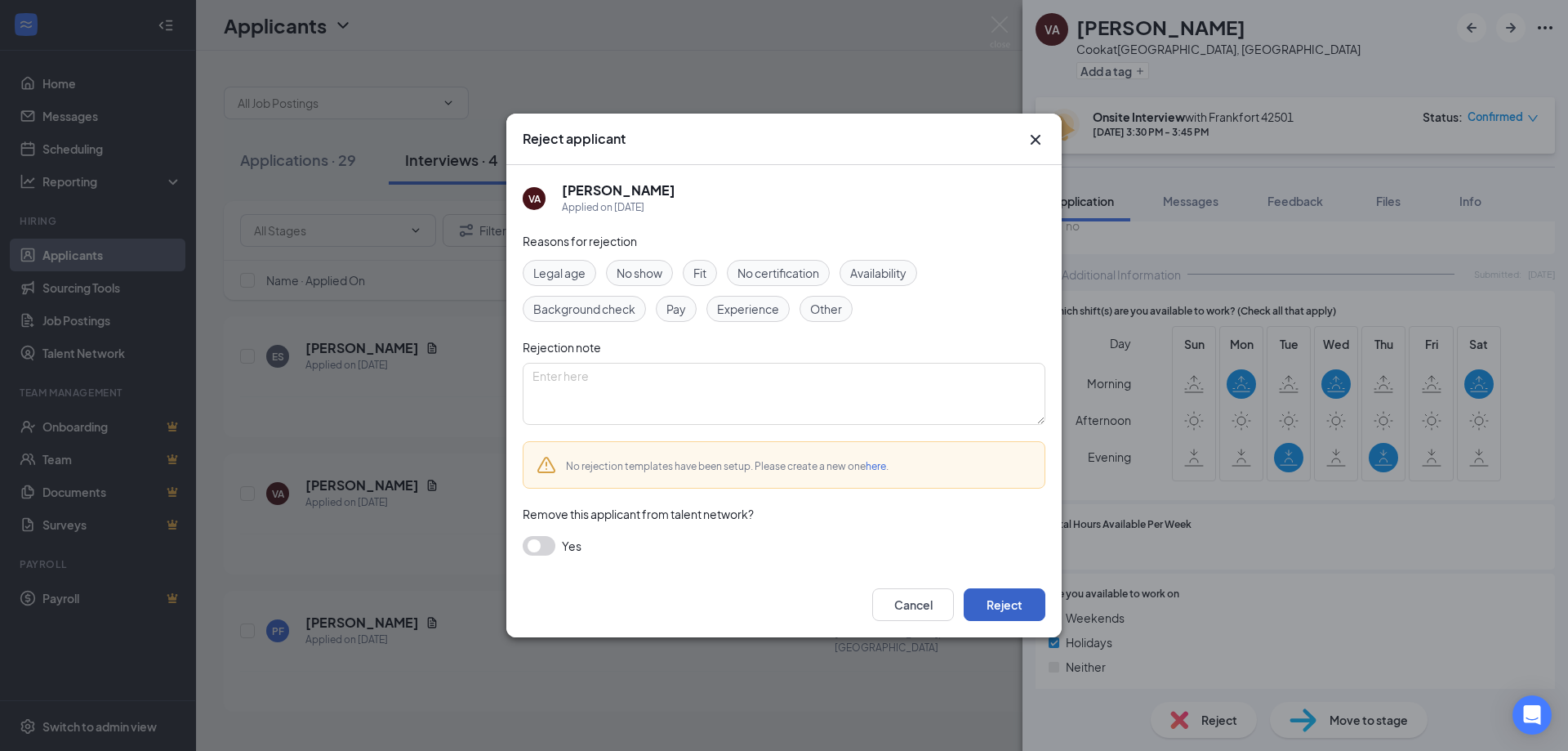
click at [979, 597] on button "Reject" at bounding box center [1004, 605] width 81 height 33
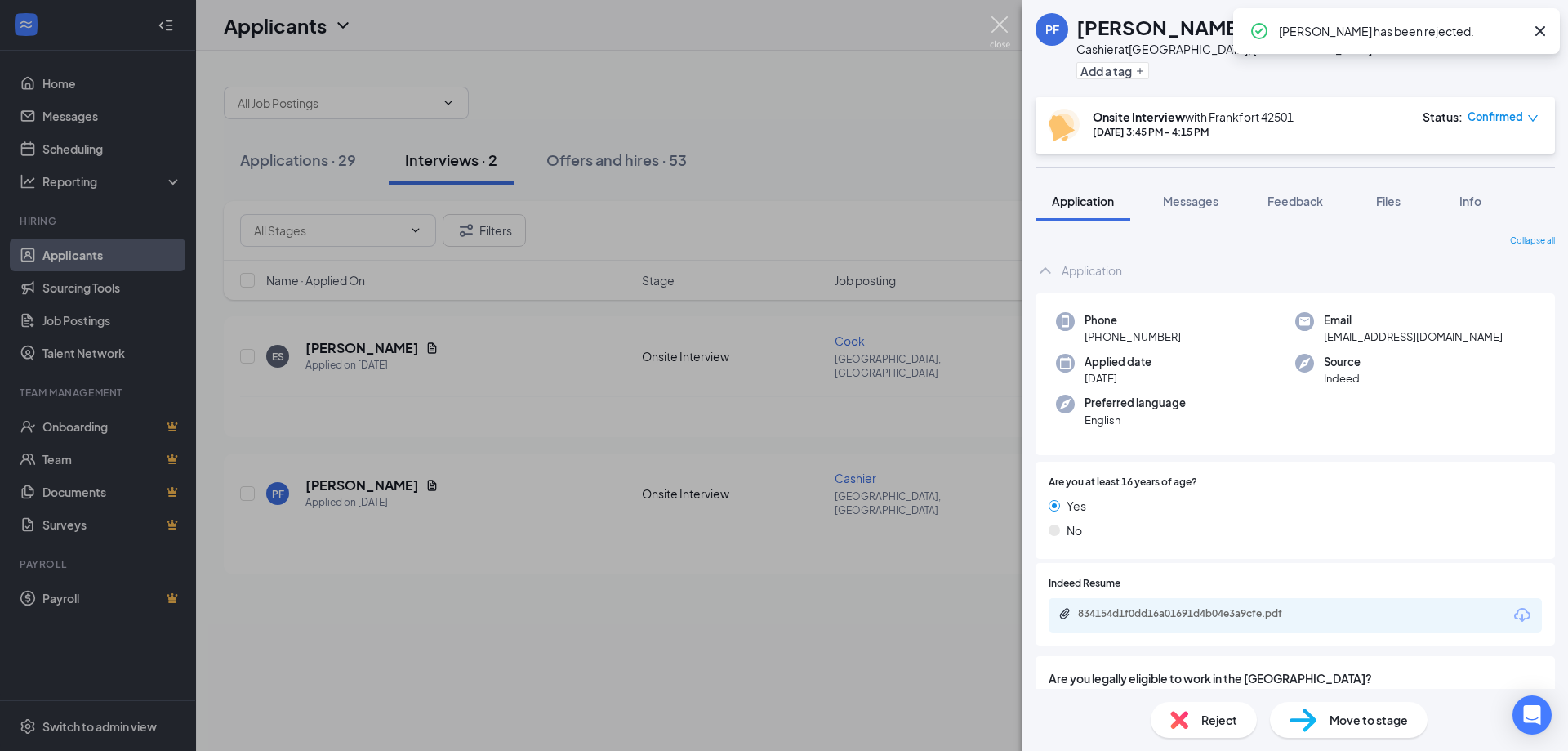
click at [1005, 36] on img at bounding box center [1000, 32] width 21 height 32
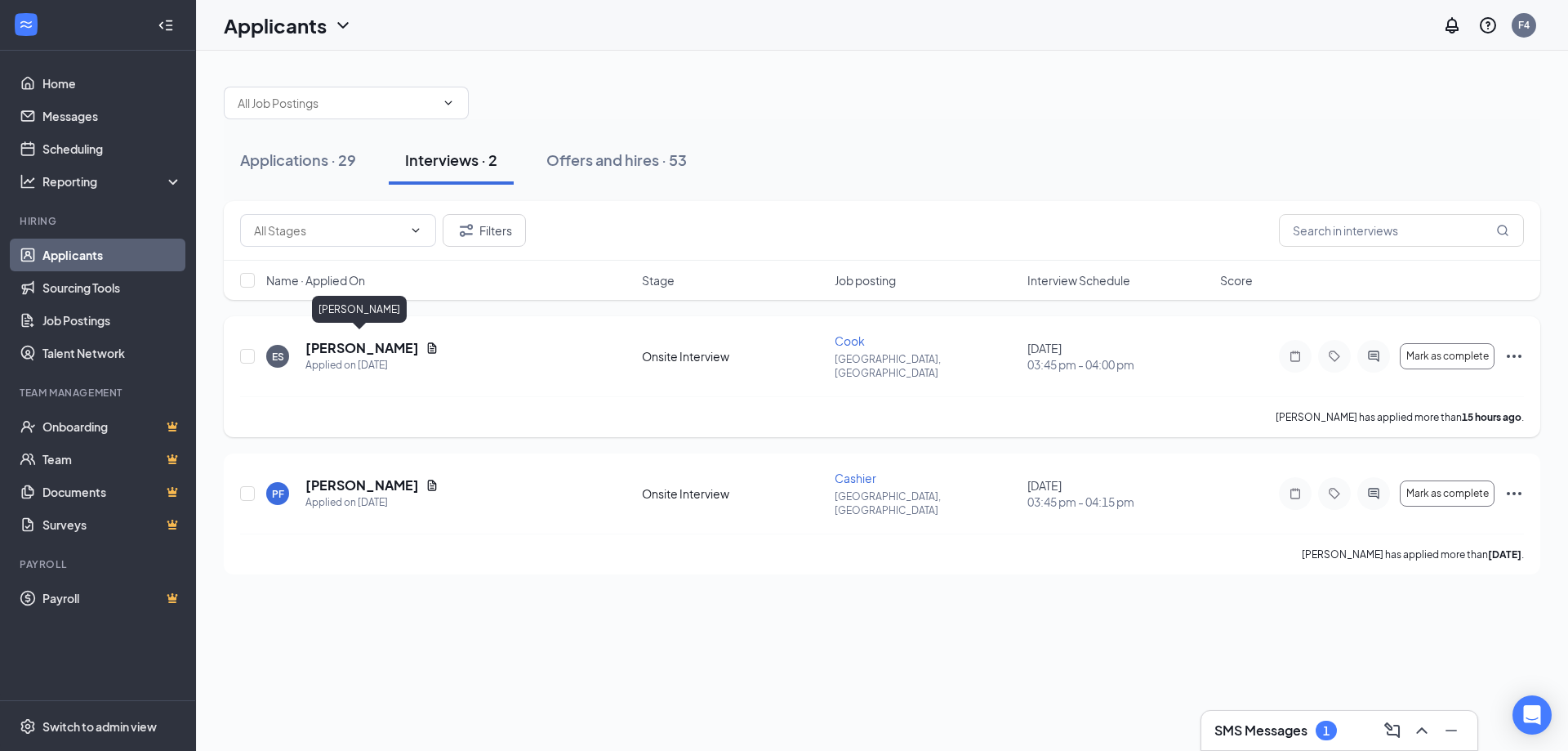
click at [373, 348] on h5 "Everett Slones" at bounding box center [362, 347] width 114 height 18
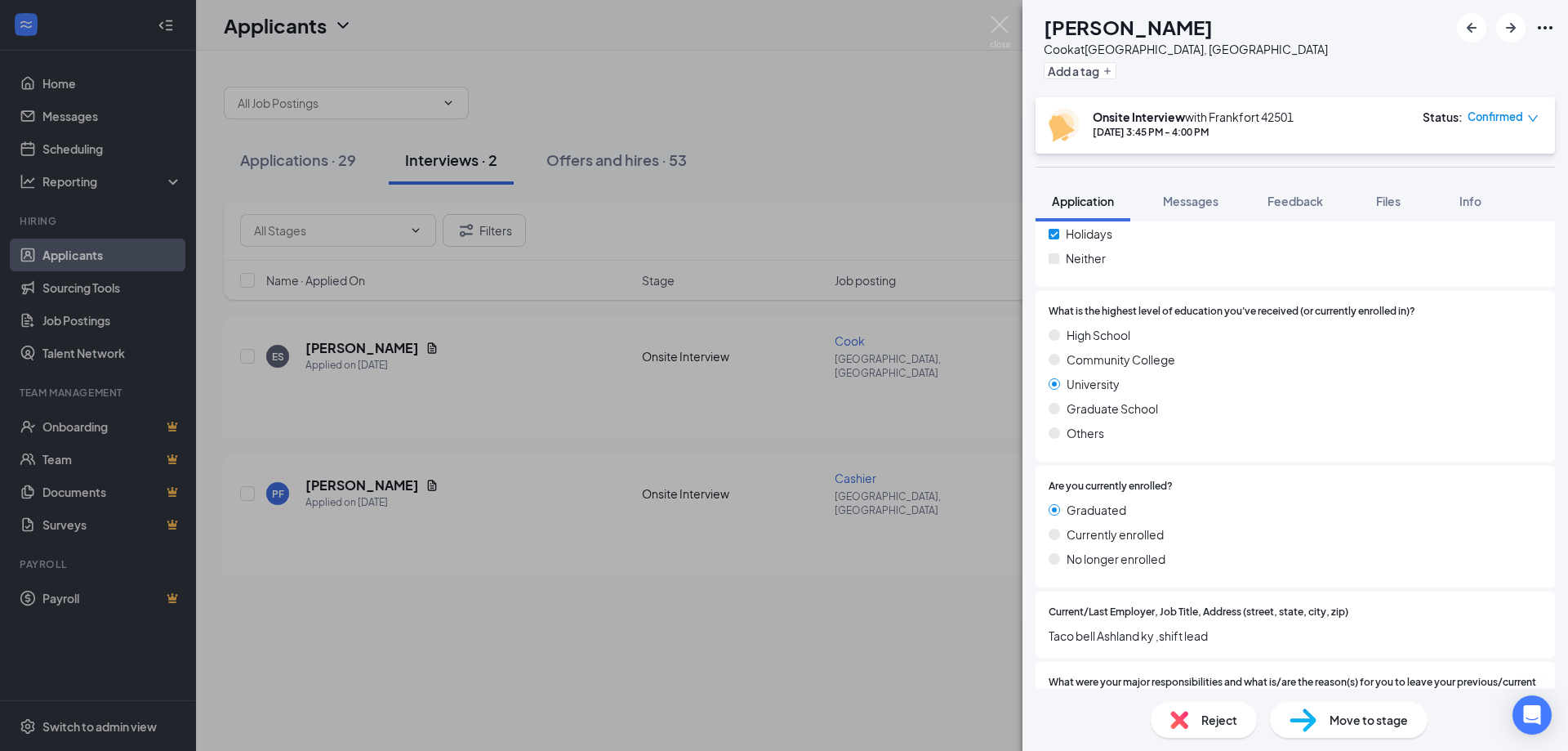
scroll to position [1380, 0]
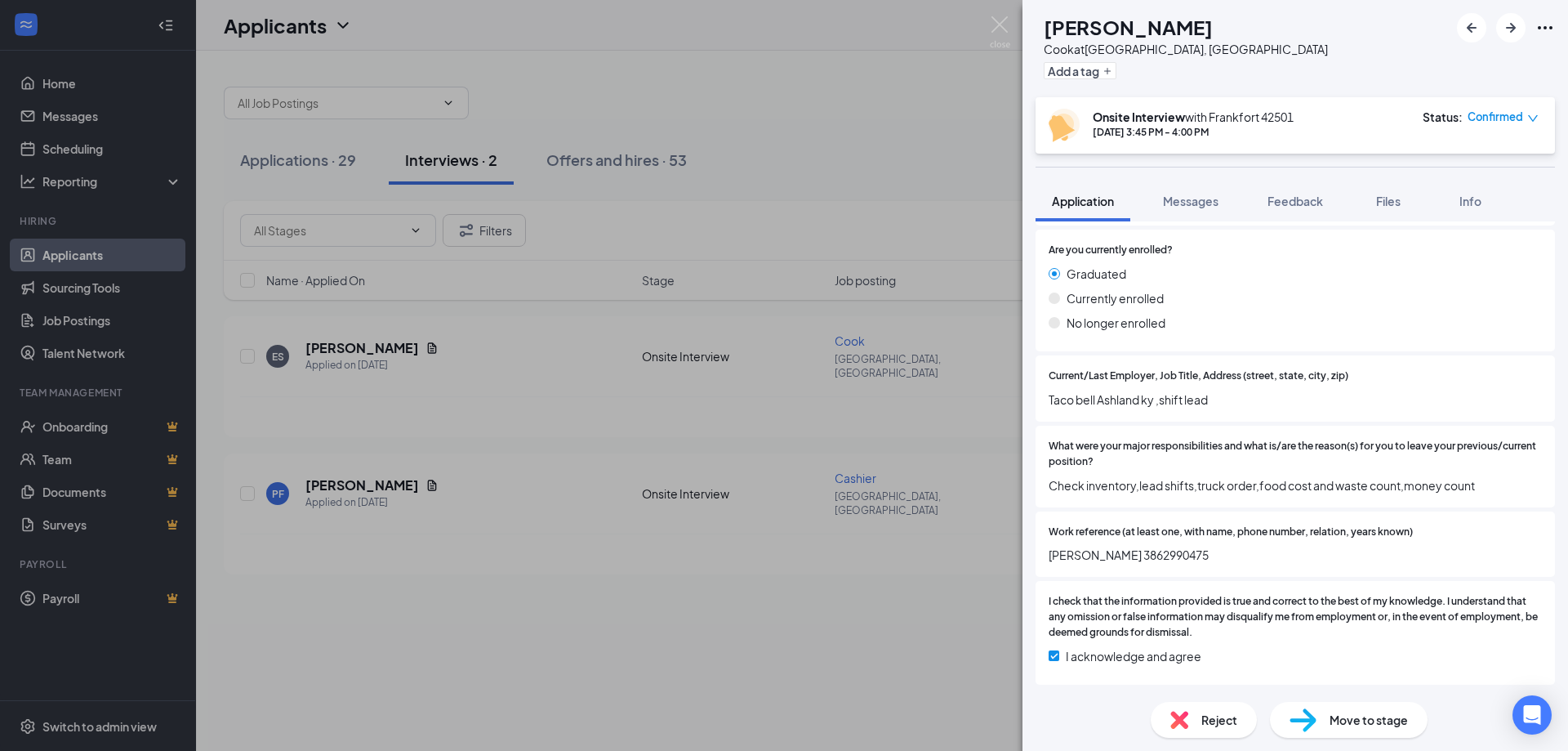
click at [1204, 713] on span "Reject" at bounding box center [1220, 719] width 36 height 18
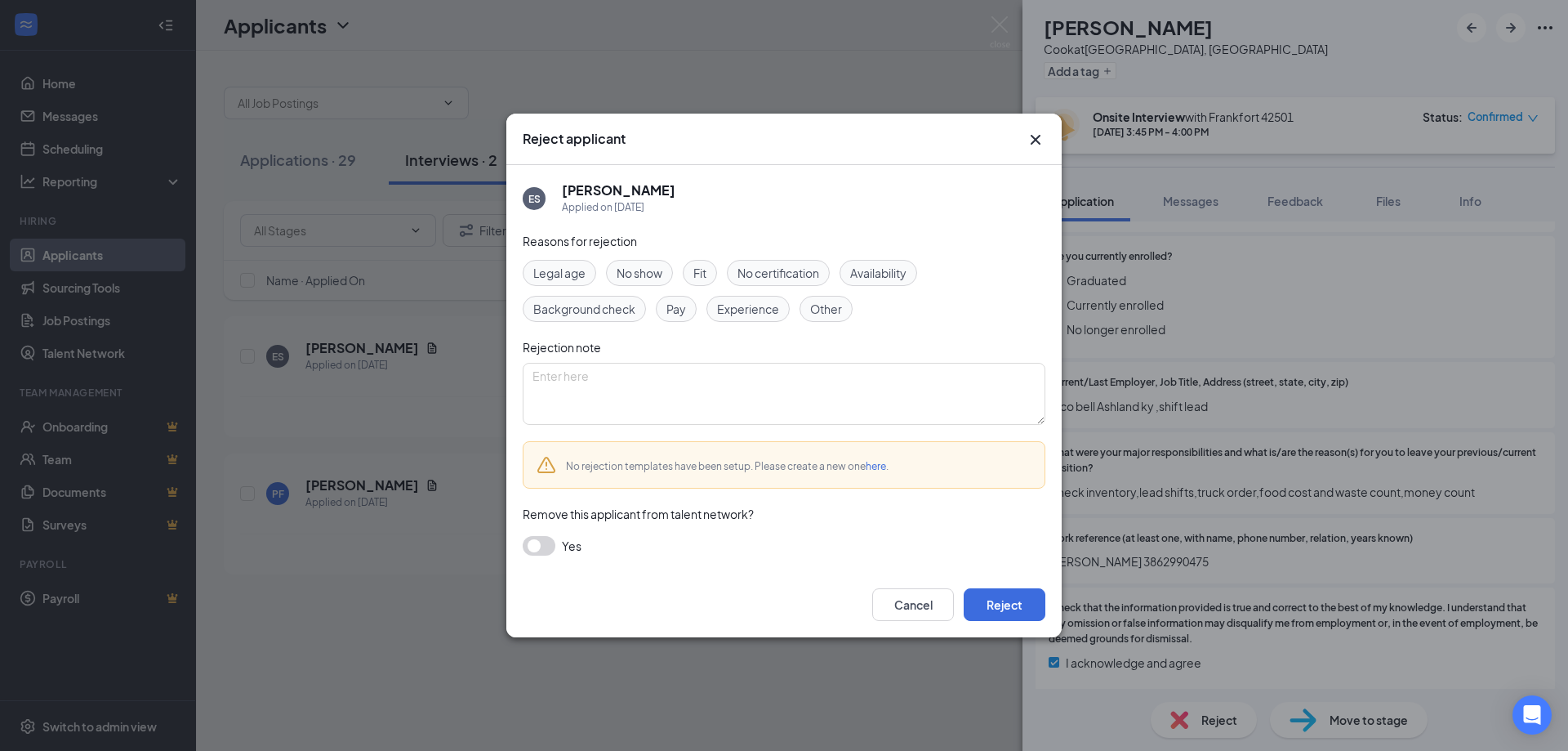
click at [1019, 586] on div "Cancel Reject" at bounding box center [784, 604] width 555 height 65
click at [1019, 599] on button "Reject" at bounding box center [1004, 605] width 81 height 33
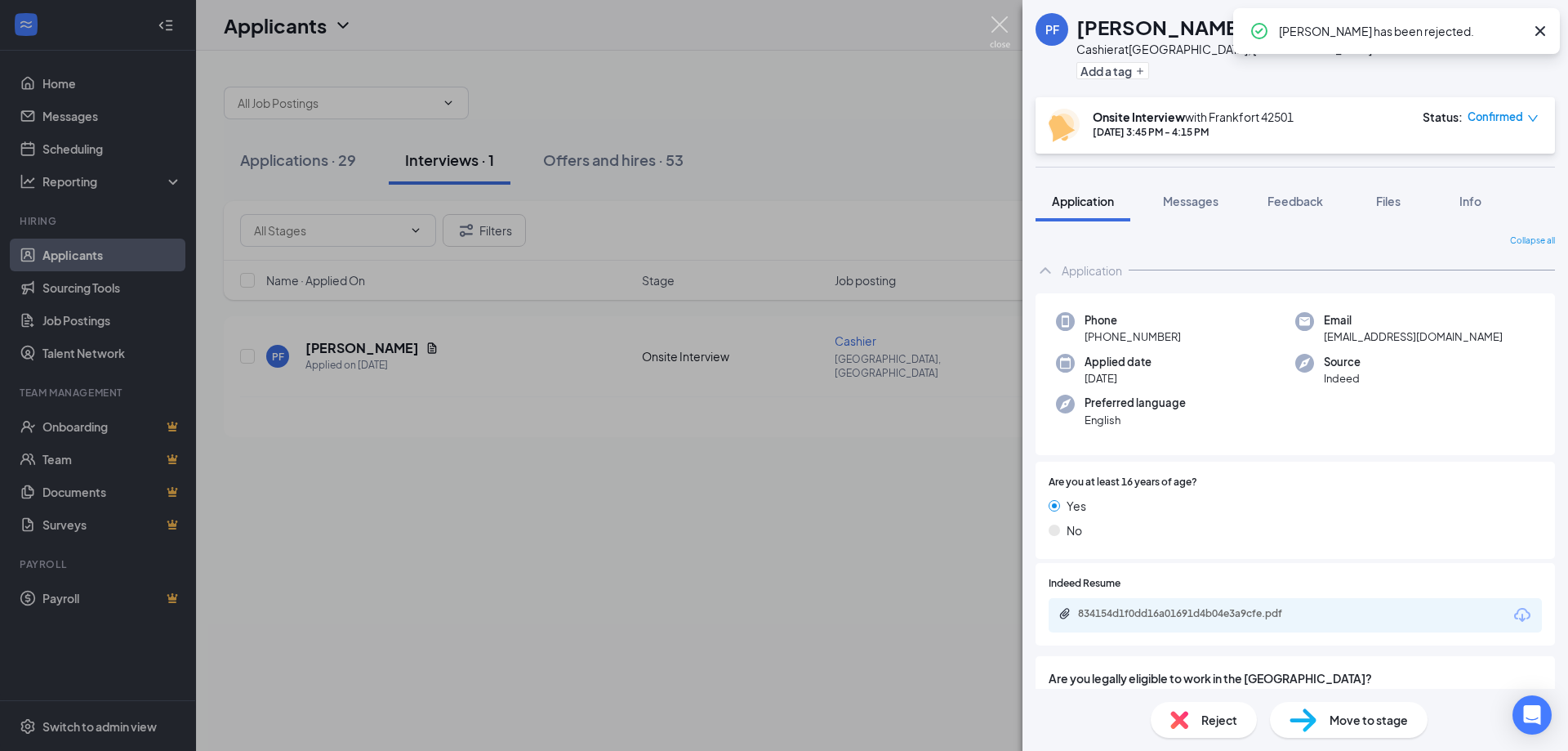
click at [1009, 29] on img at bounding box center [1000, 32] width 21 height 32
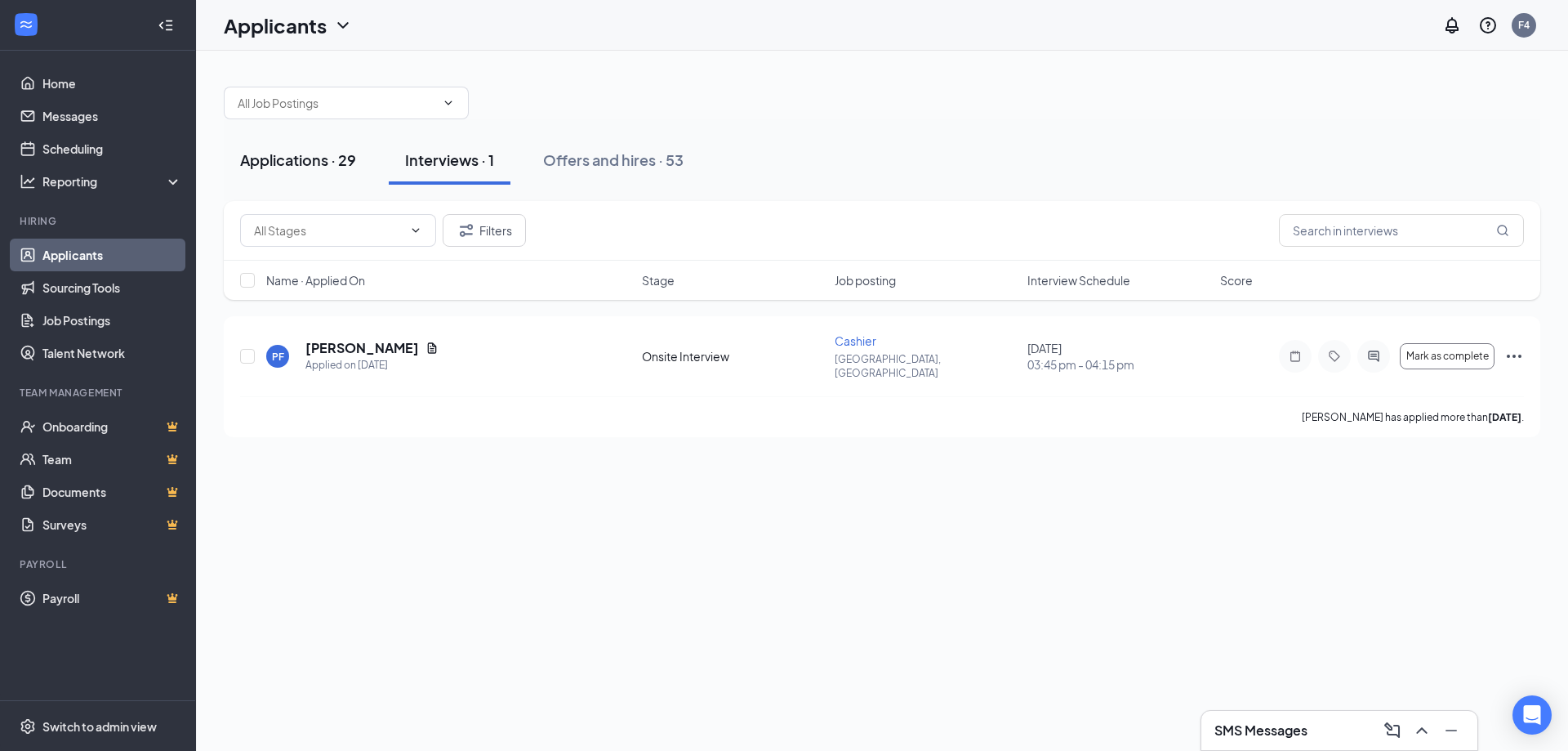
click at [314, 162] on div "Applications · 29" at bounding box center [299, 160] width 116 height 21
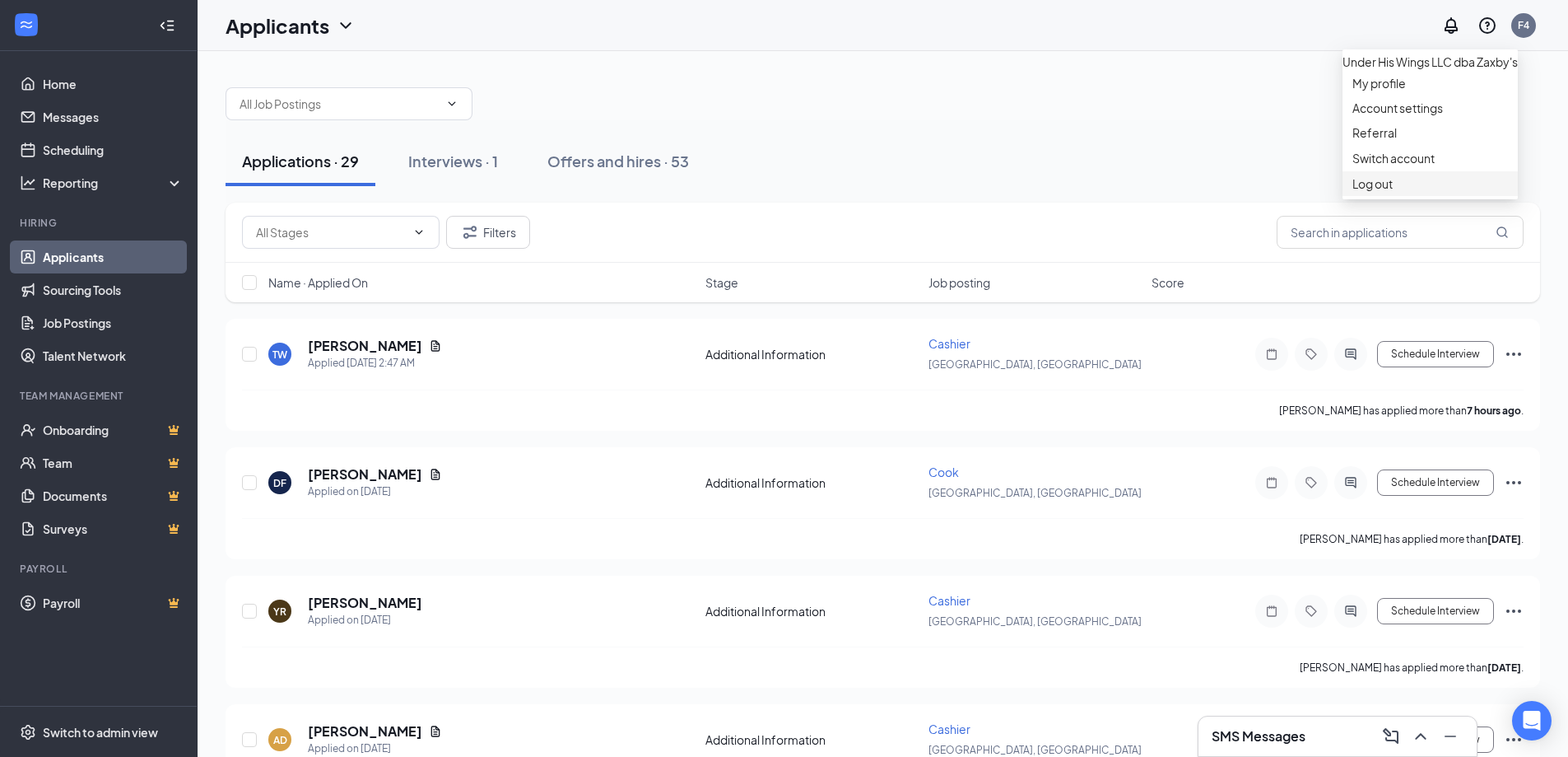
click at [1377, 191] on div "Log out" at bounding box center [1430, 183] width 155 height 16
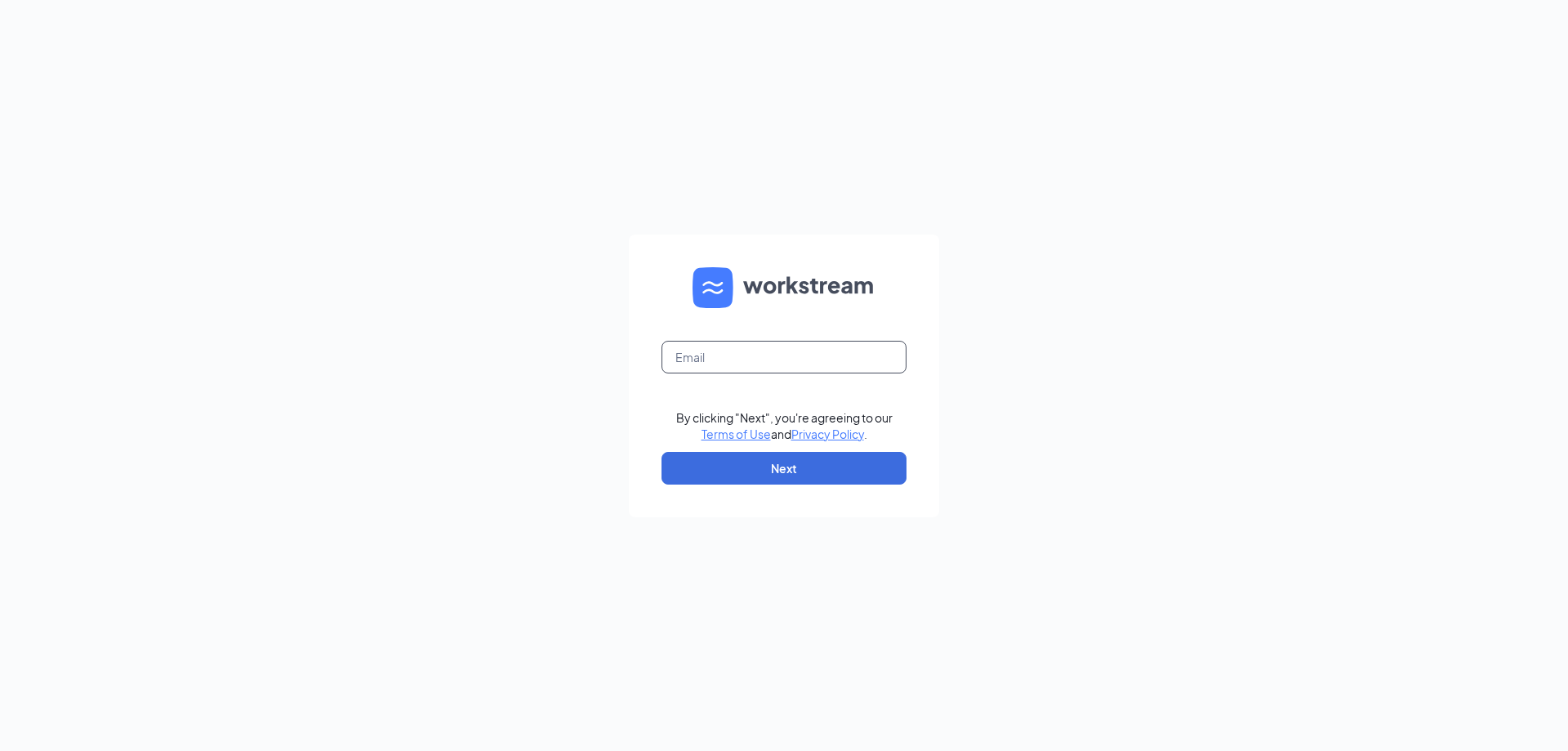
drag, startPoint x: 834, startPoint y: 339, endPoint x: 830, endPoint y: 351, distance: 12.6
click at [831, 343] on form "By clicking "Next", you're agreeing to our Terms of Use and Privacy Policy . Ne…" at bounding box center [784, 376] width 311 height 282
click at [830, 353] on input "text" at bounding box center [784, 357] width 245 height 33
type input "kjaboone35@yahoo.com"
click at [814, 472] on button "Next" at bounding box center [784, 468] width 245 height 33
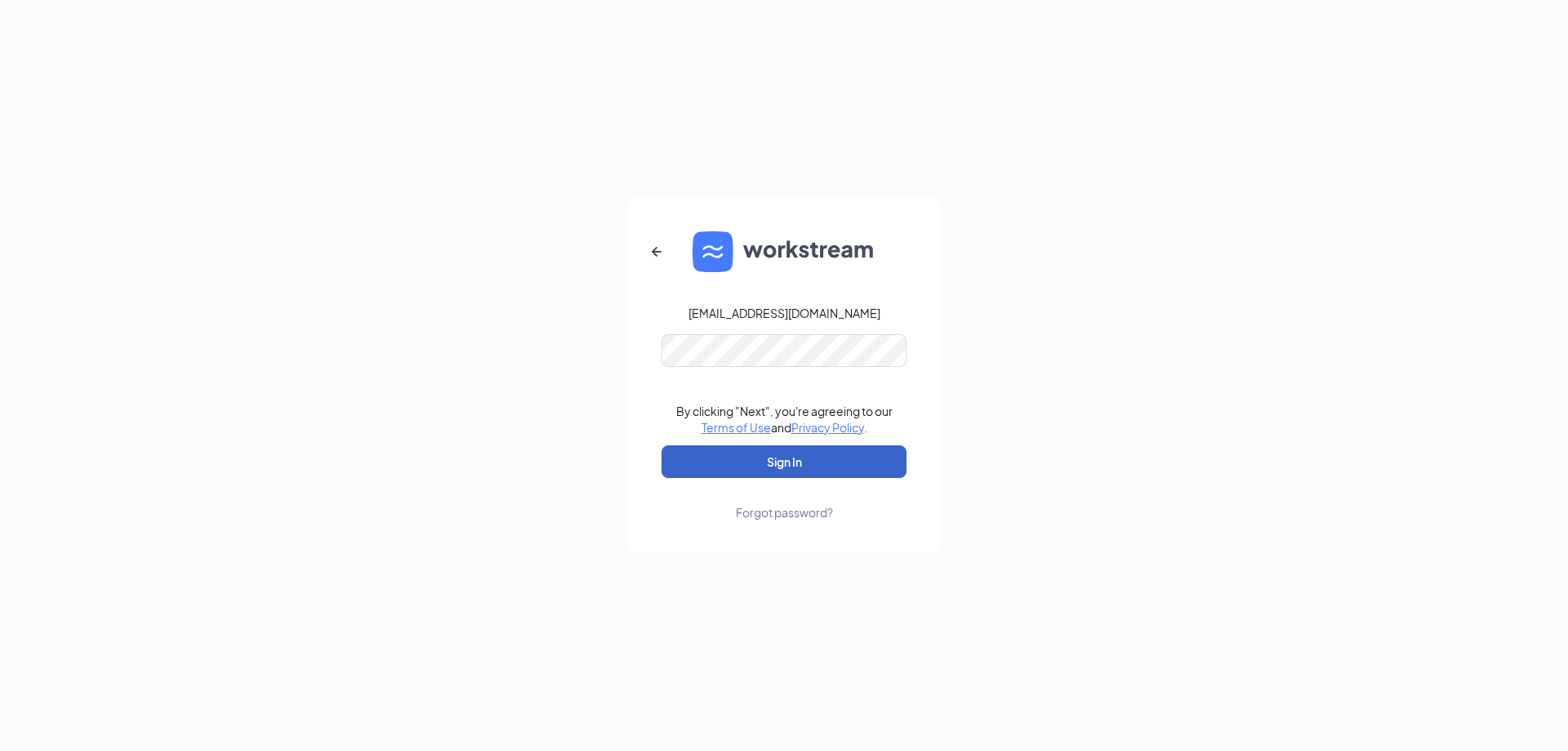
click at [824, 467] on button "Sign In" at bounding box center [784, 461] width 245 height 33
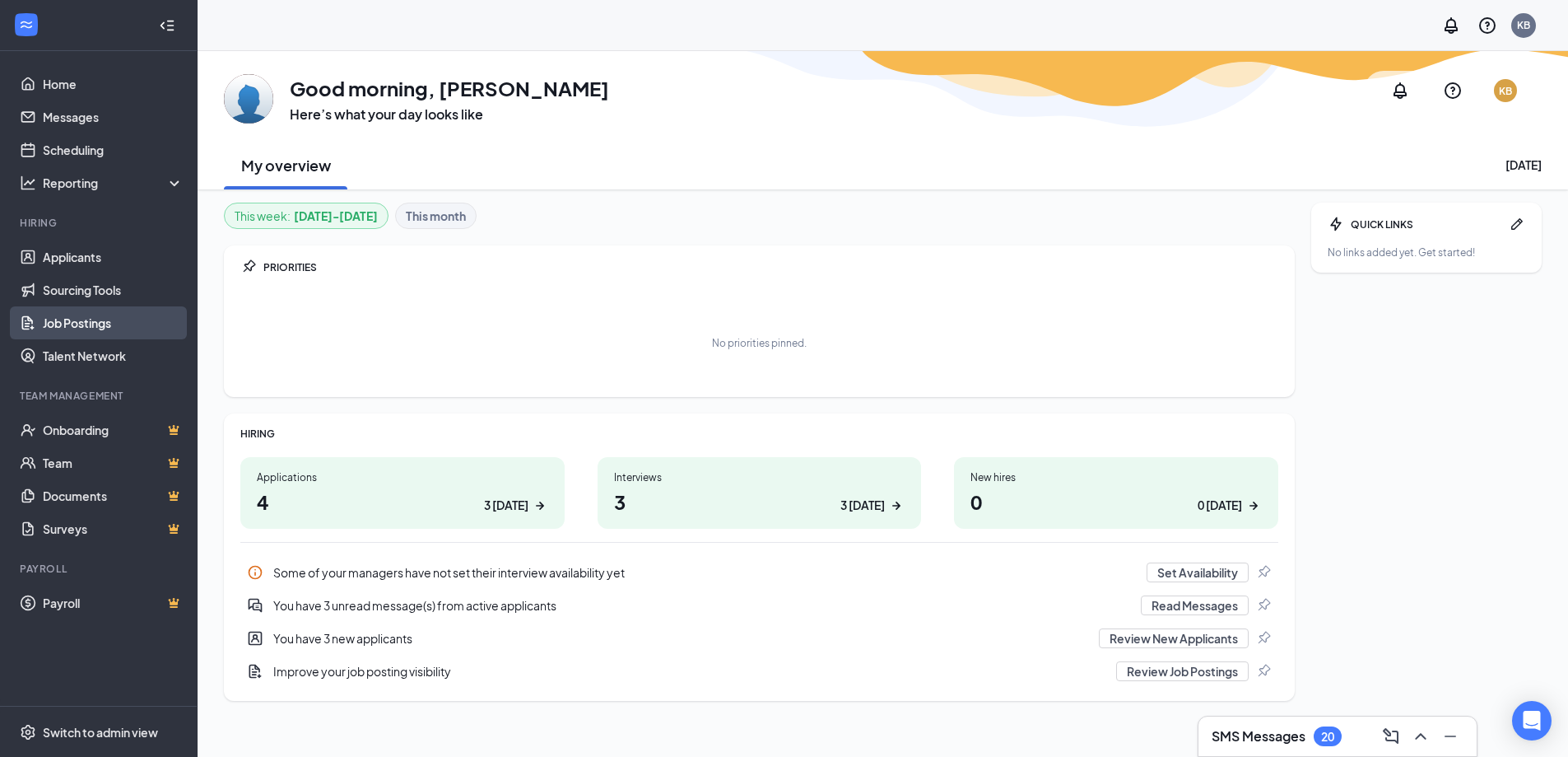
click at [131, 338] on link "Job Postings" at bounding box center [113, 322] width 141 height 33
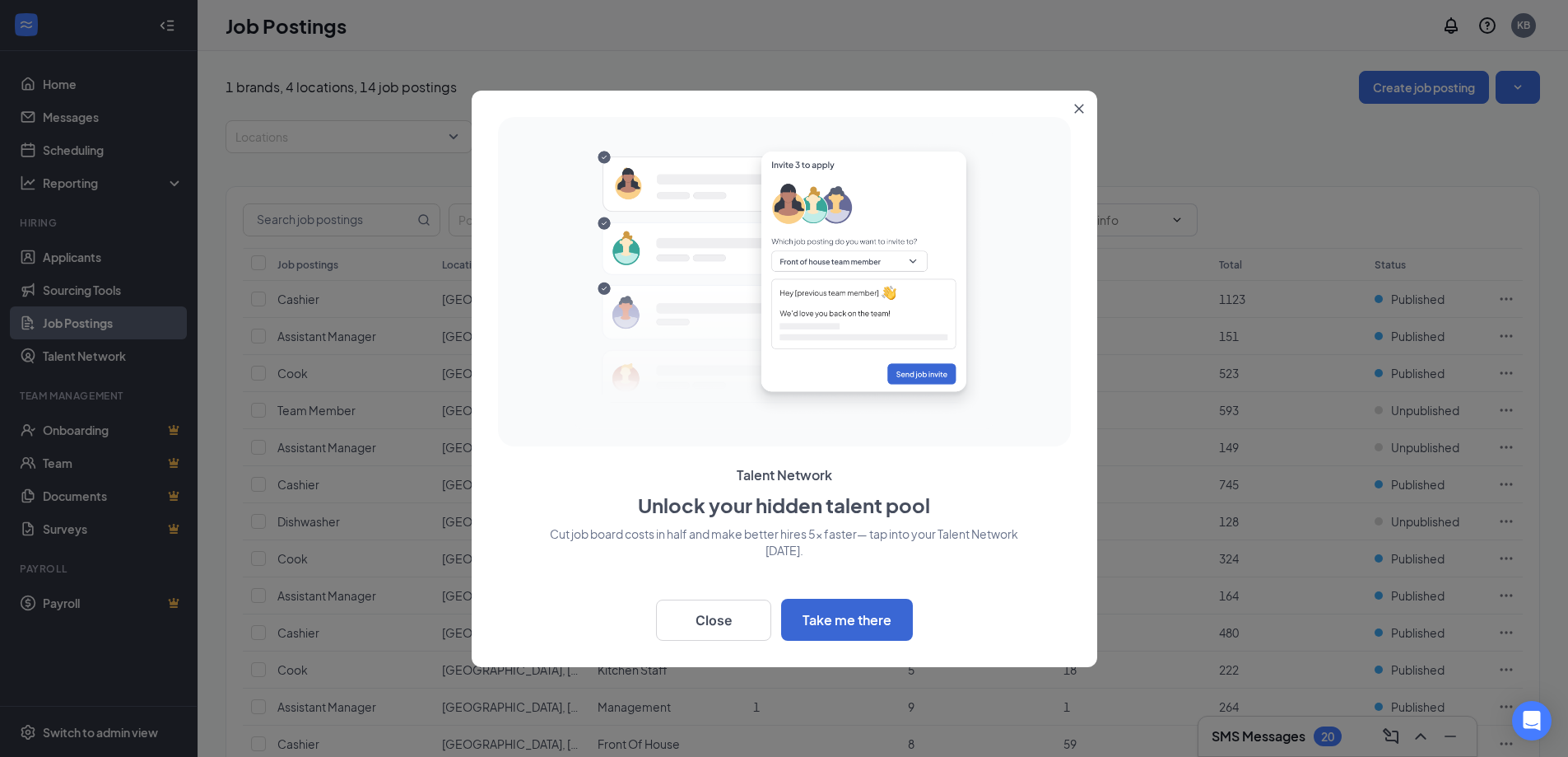
click at [1086, 108] on button "Close" at bounding box center [1082, 105] width 29 height 29
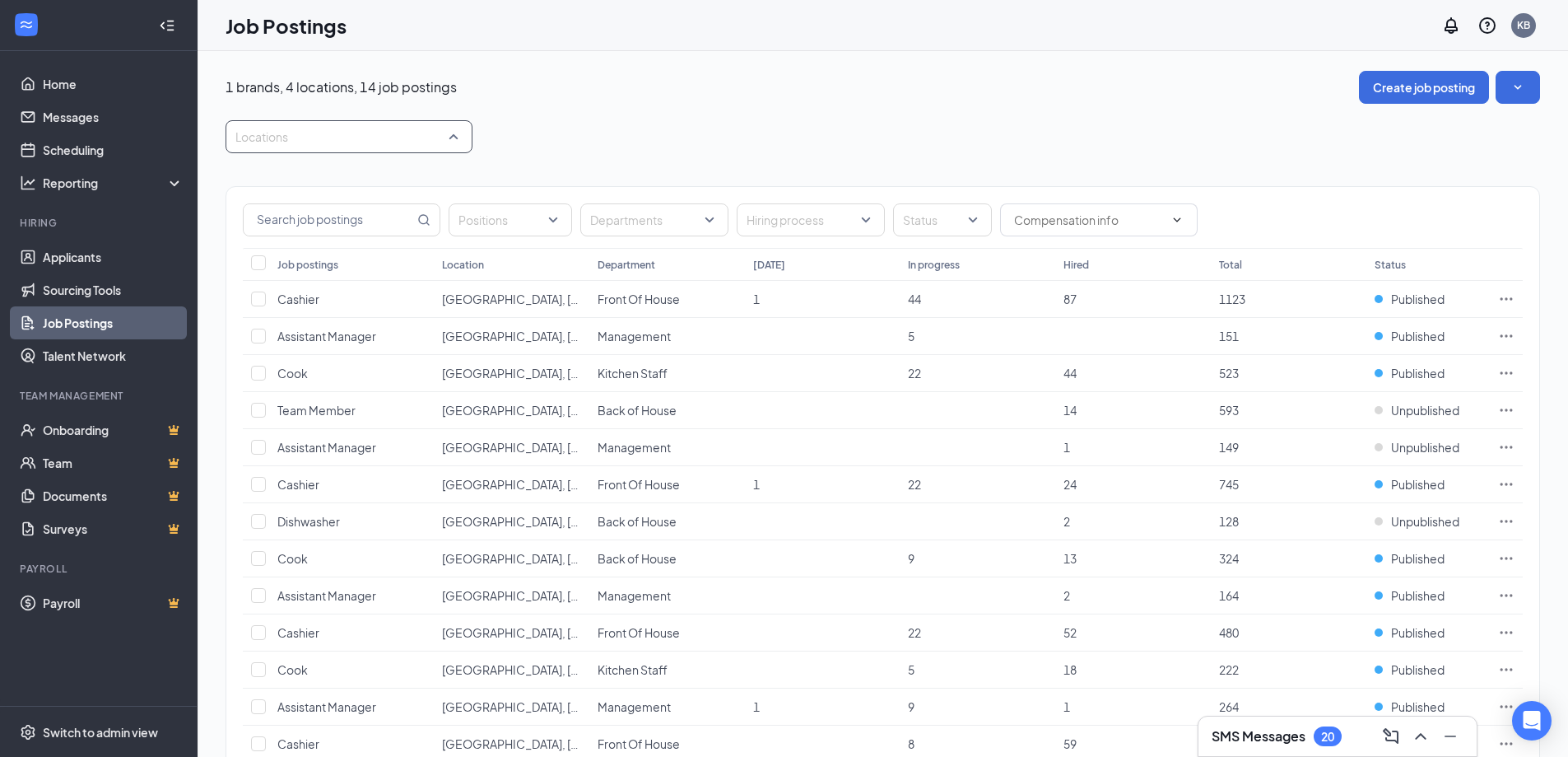
click at [428, 130] on div at bounding box center [340, 136] width 222 height 27
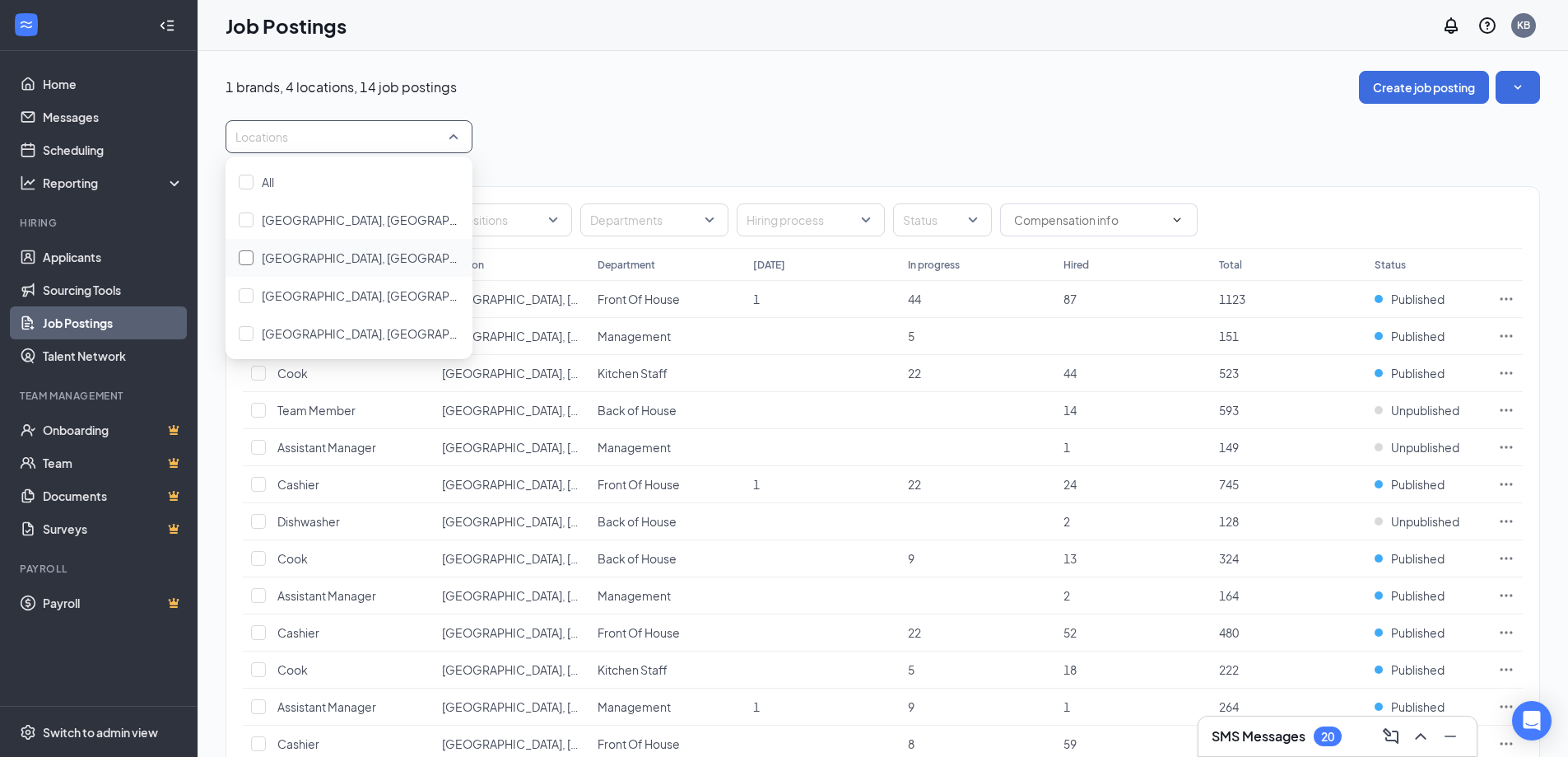
click at [317, 256] on span "Frankfort, KY" at bounding box center [384, 257] width 246 height 15
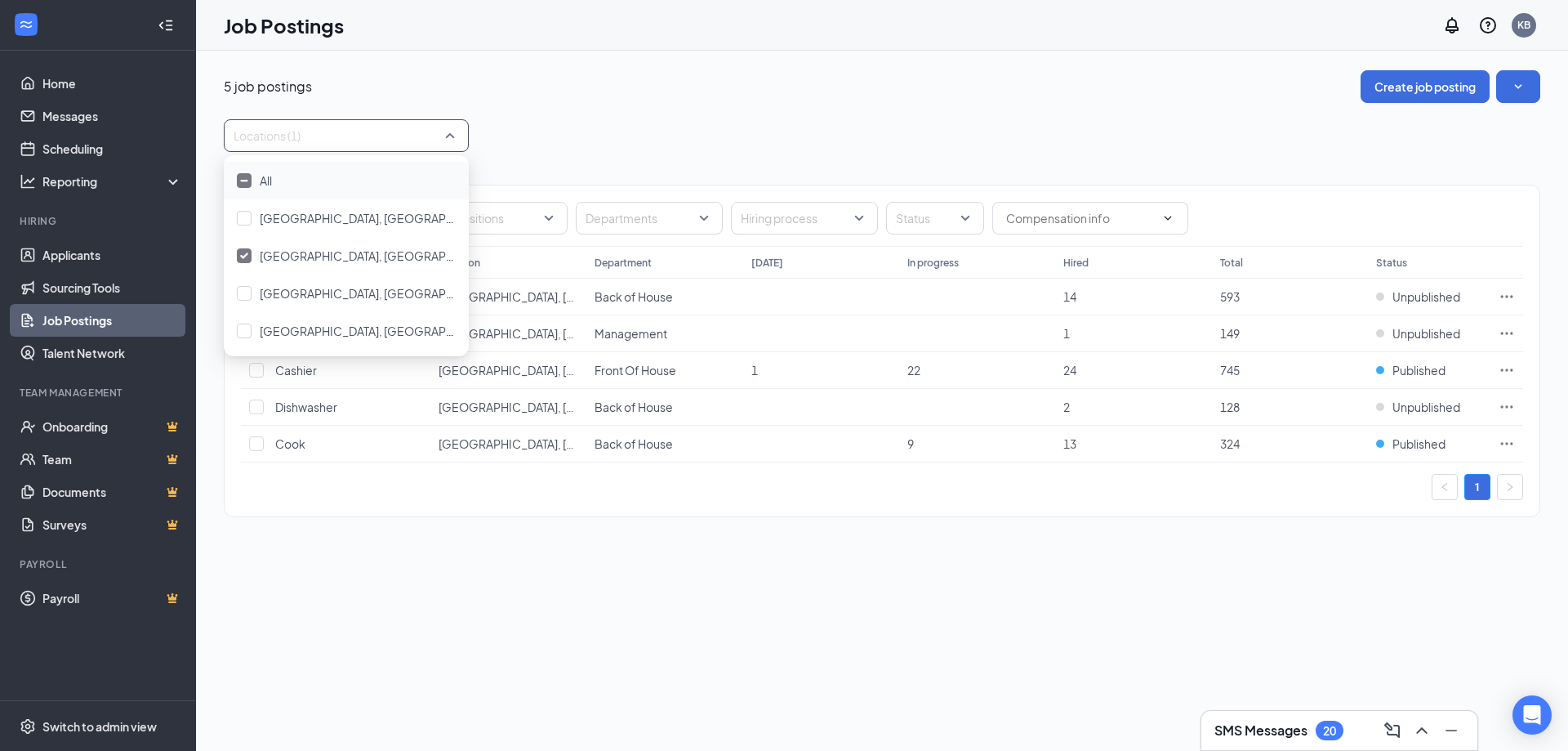
click at [619, 115] on div "5 job postings Create job posting Locations (1) Positions Departments Hiring pr…" at bounding box center [882, 301] width 1317 height 463
click at [1506, 366] on icon "Ellipses" at bounding box center [1506, 370] width 16 height 16
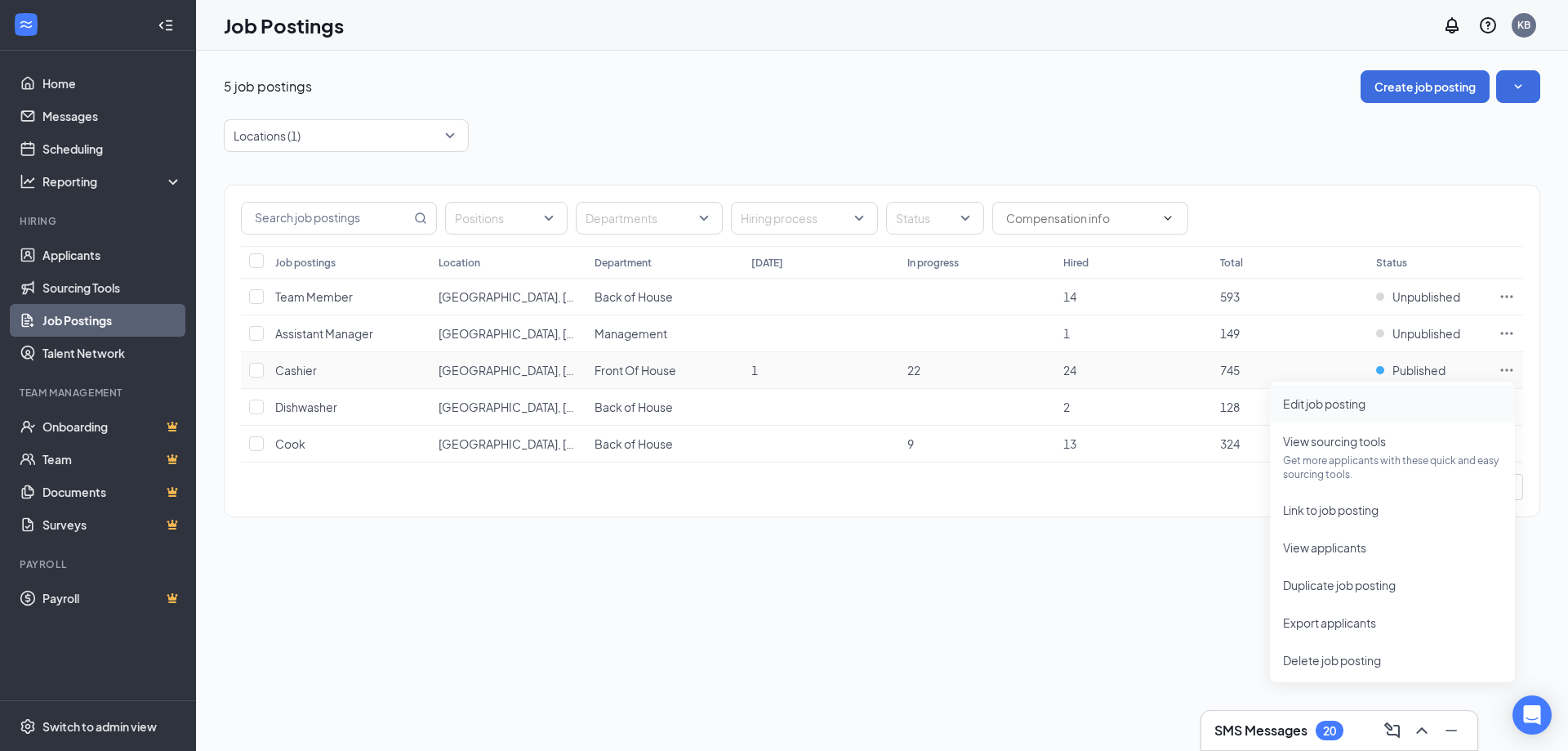
click at [1366, 400] on span "Edit job posting" at bounding box center [1393, 403] width 219 height 18
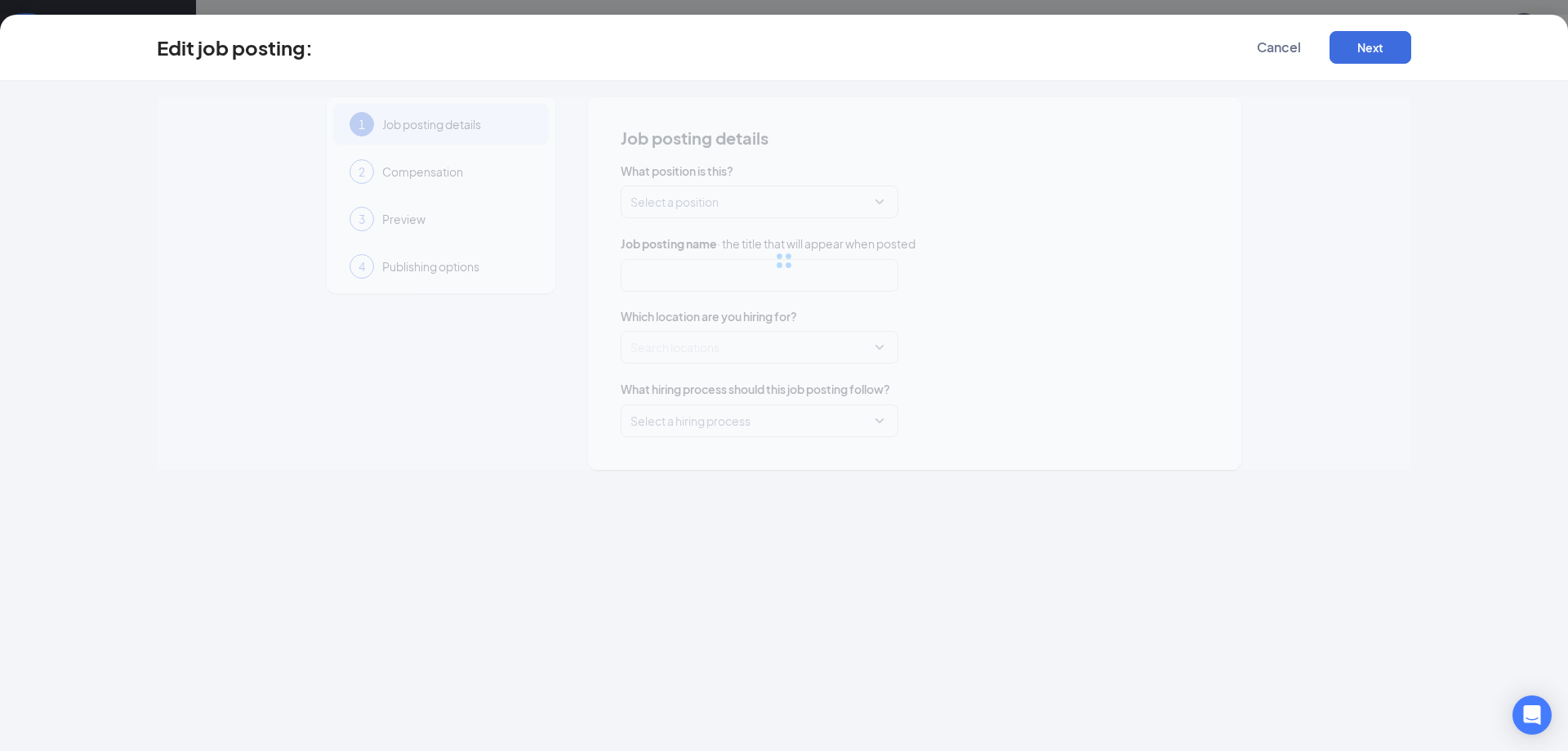
type input "Cashier"
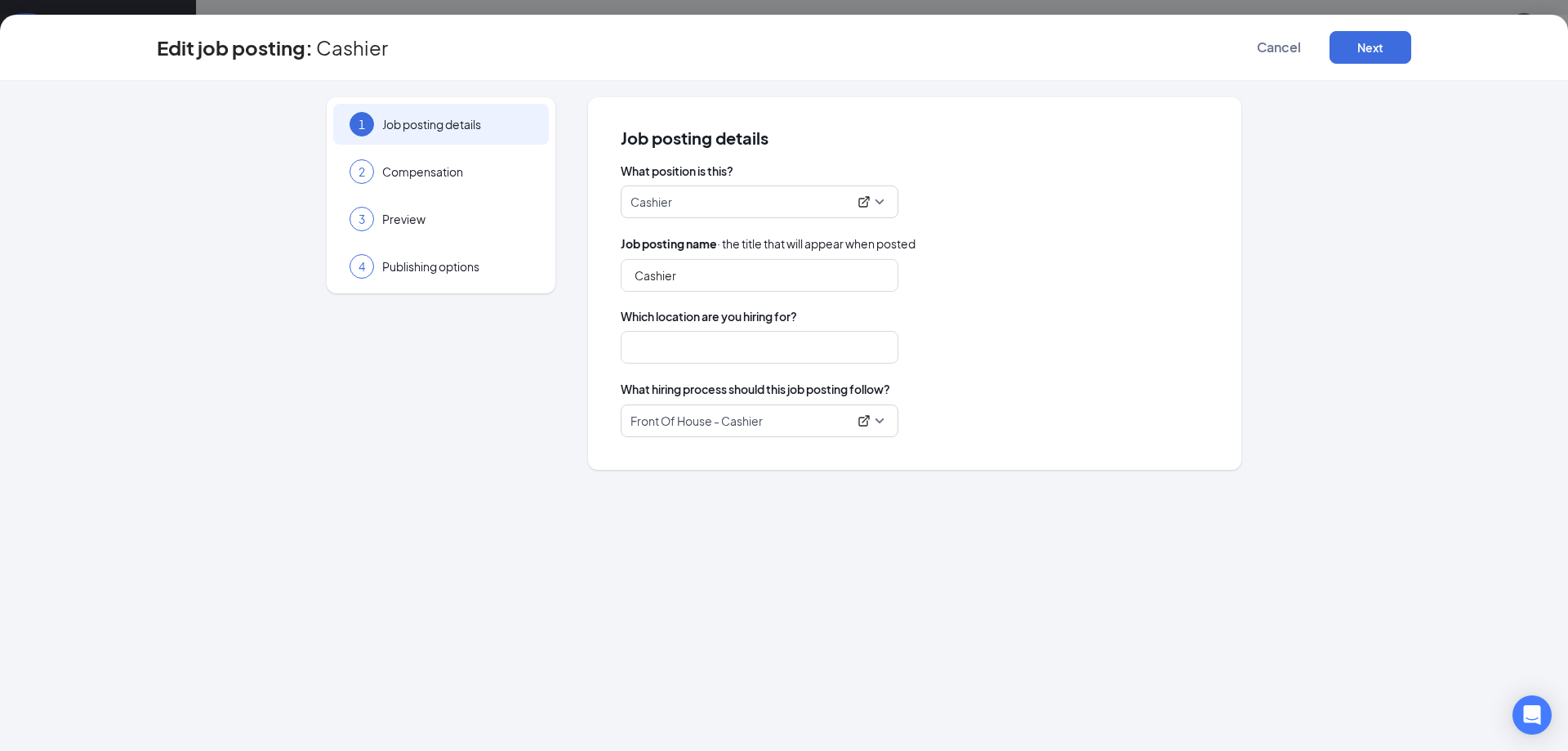
type input "Frankfort, KY"
click at [1295, 61] on button "Cancel" at bounding box center [1279, 47] width 81 height 33
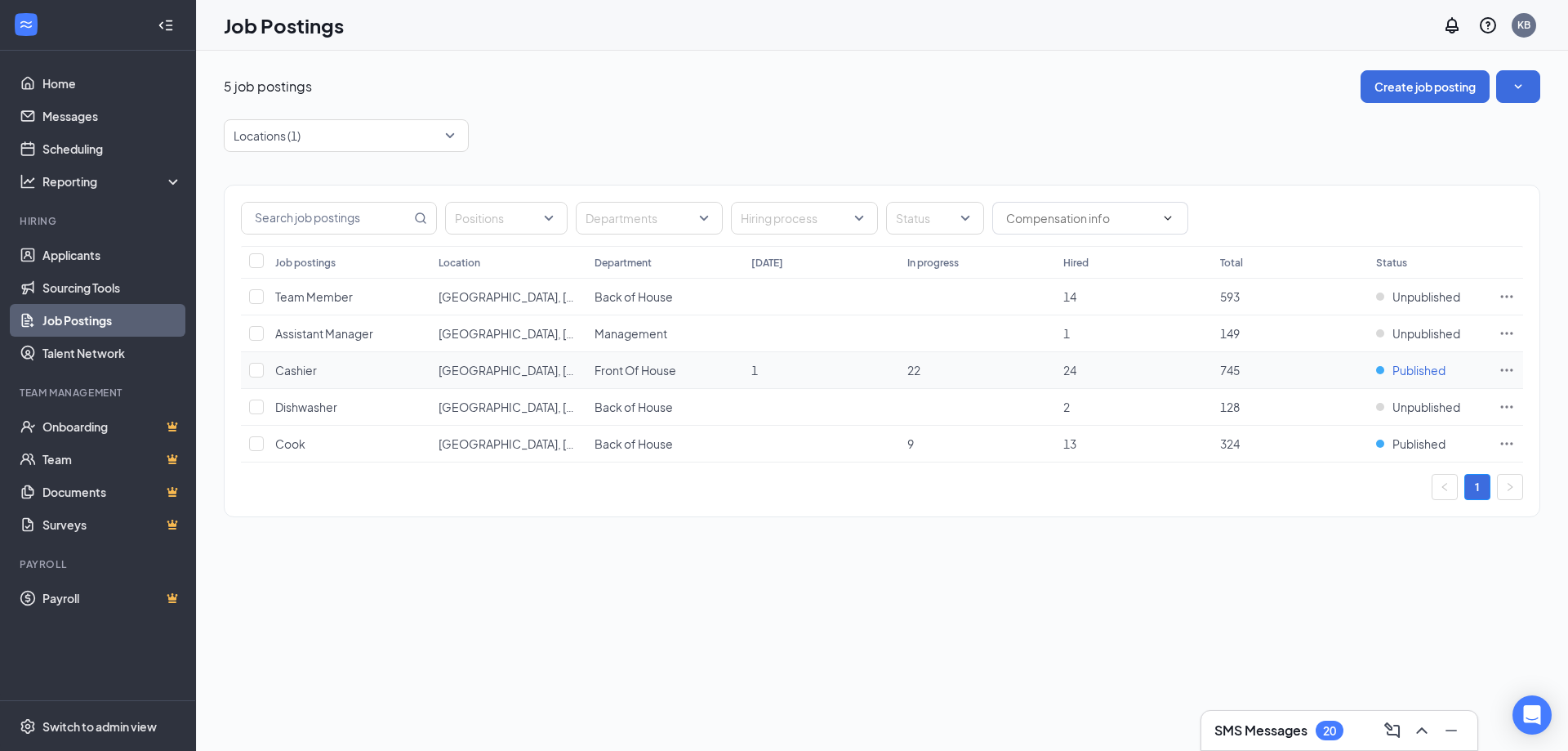
click at [1421, 371] on span "Published" at bounding box center [1419, 370] width 53 height 16
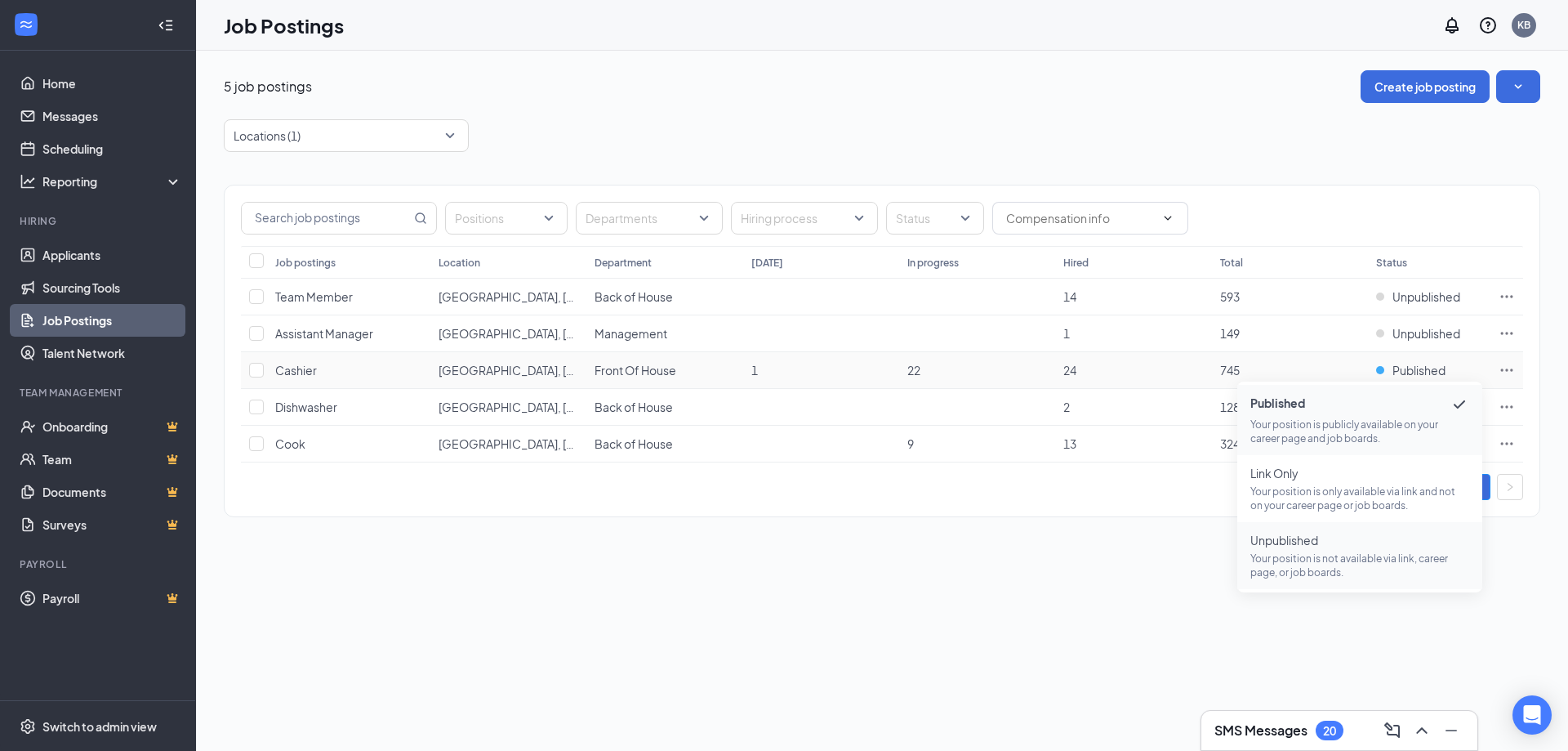
click at [1345, 533] on span "Unpublished" at bounding box center [1360, 540] width 219 height 16
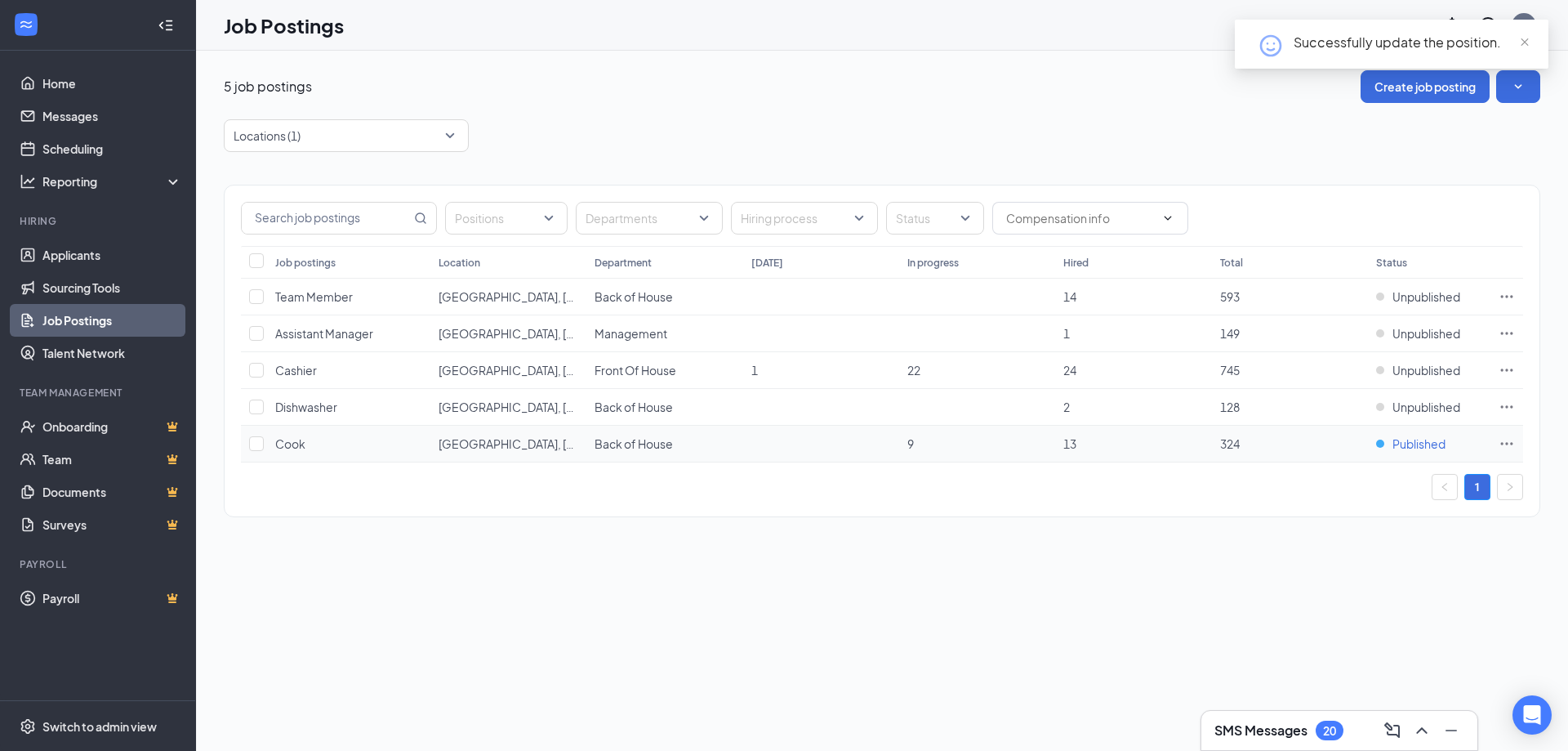
click at [1421, 442] on span "Published" at bounding box center [1419, 443] width 53 height 16
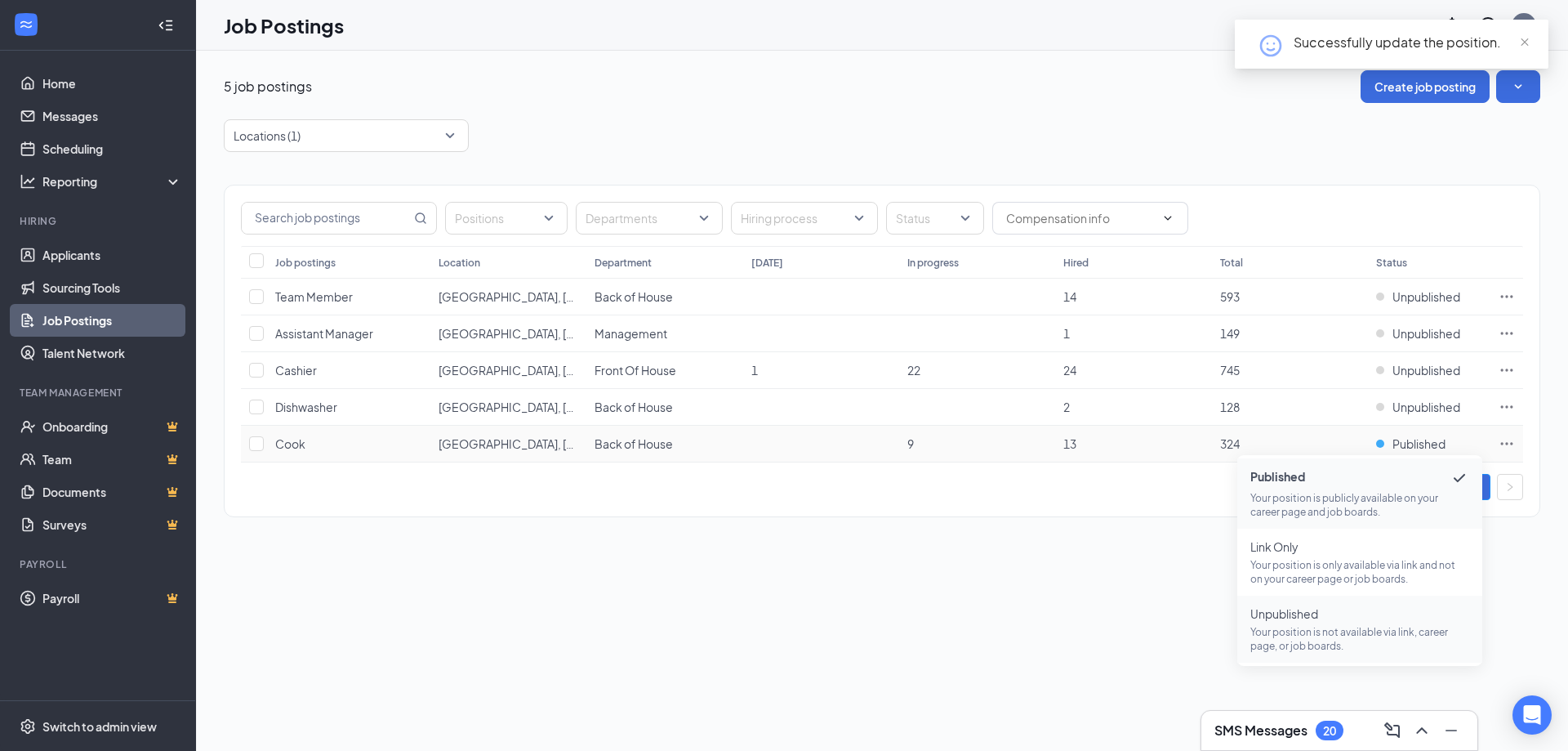
click at [1328, 618] on span "Unpublished" at bounding box center [1360, 613] width 219 height 16
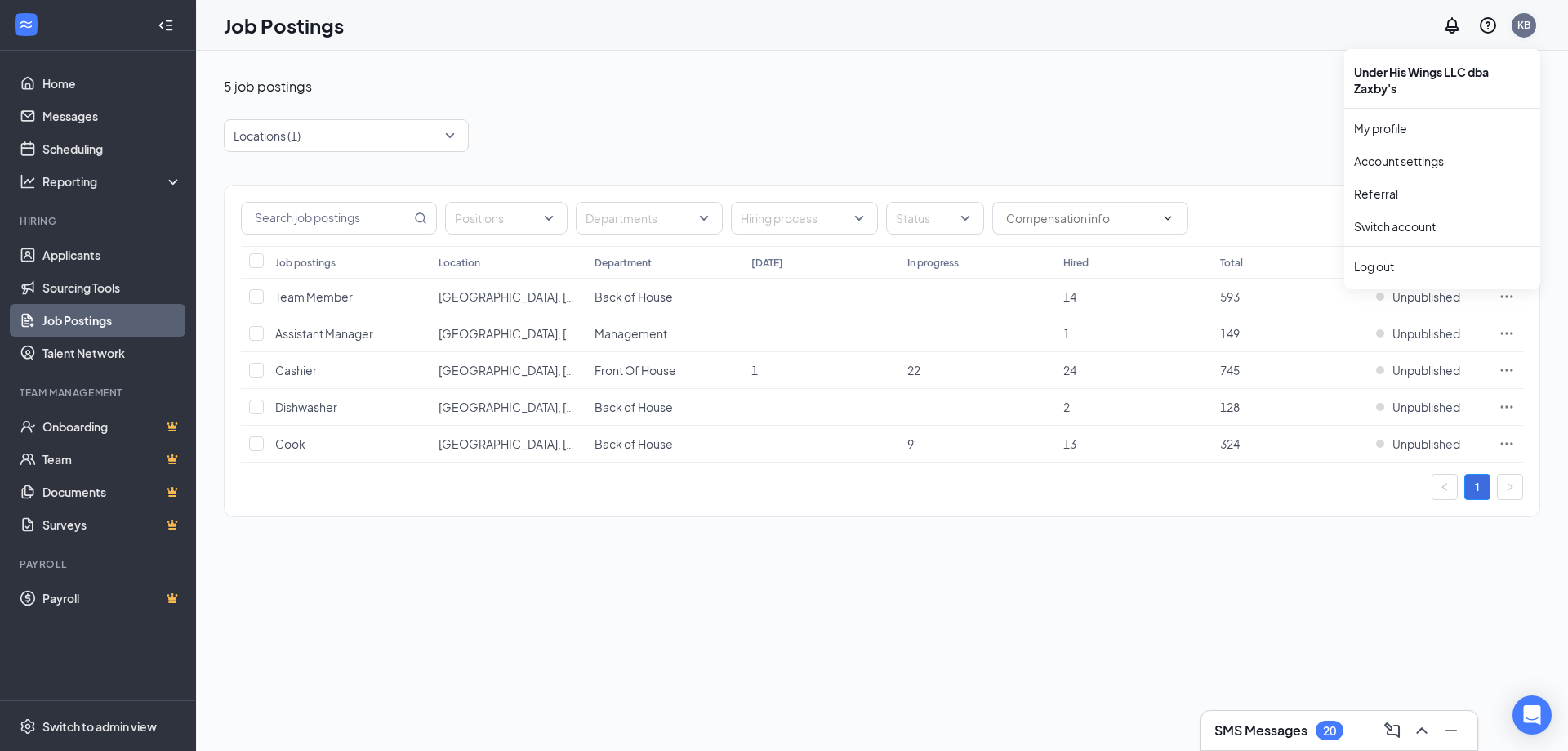
click at [1518, 21] on div "KB" at bounding box center [1524, 25] width 13 height 14
click at [1394, 263] on div "Log out" at bounding box center [1442, 266] width 176 height 16
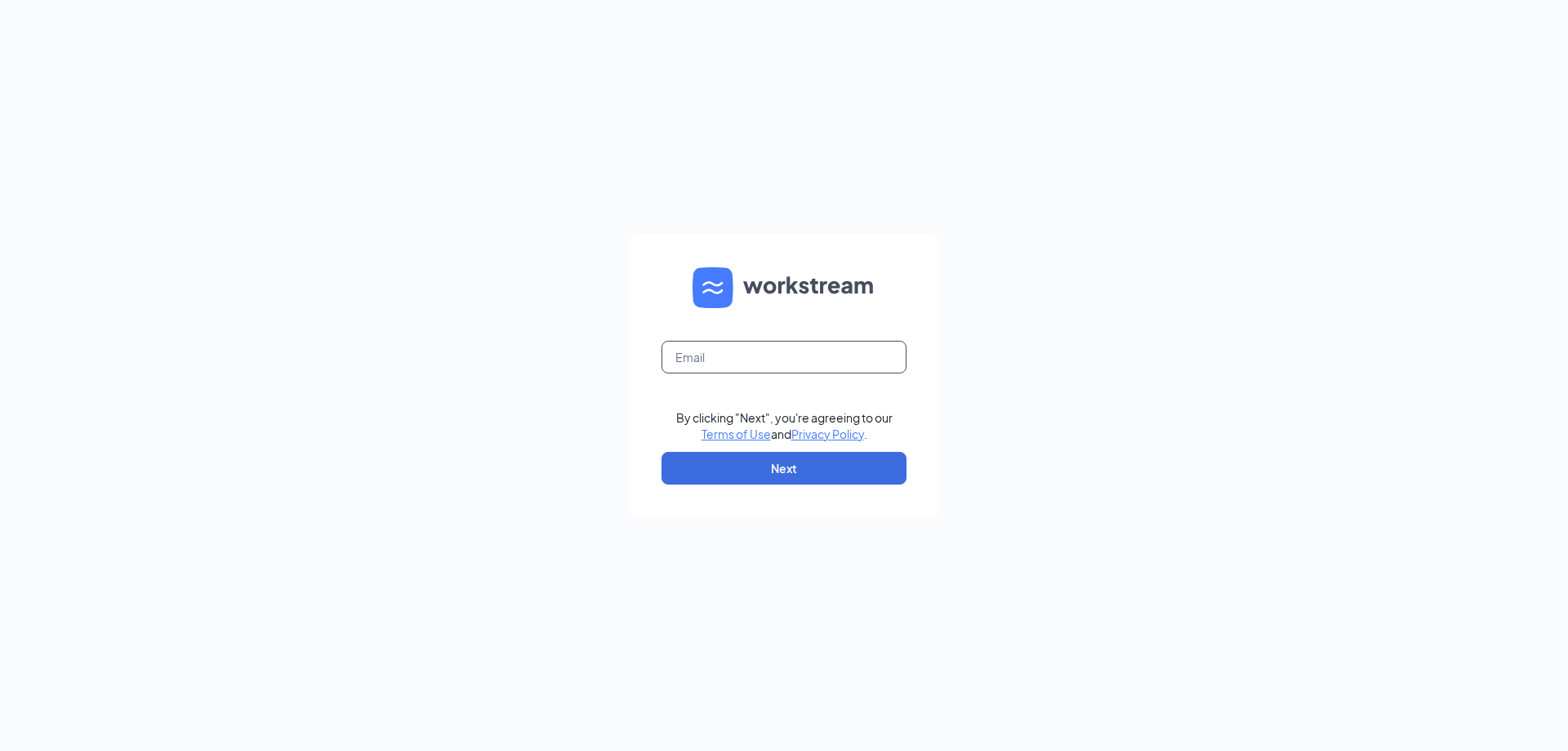
click at [843, 371] on input "text" at bounding box center [784, 357] width 245 height 33
type input "[EMAIL_ADDRESS][DOMAIN_NAME]"
click at [842, 456] on button "Next" at bounding box center [784, 468] width 245 height 33
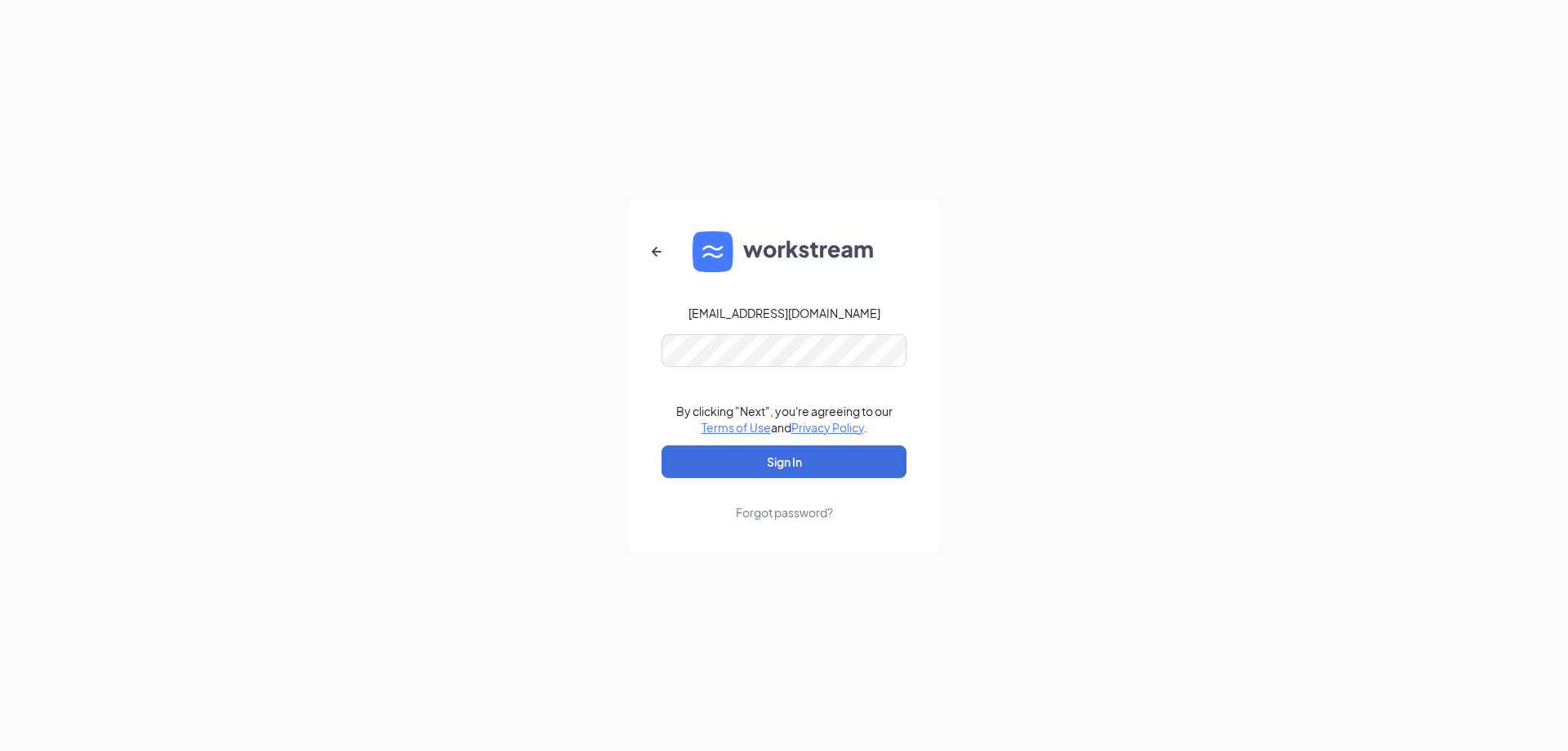
click at [834, 370] on form "[EMAIL_ADDRESS][DOMAIN_NAME] By clicking "Next", you're agreeing to our Terms o…" at bounding box center [784, 376] width 311 height 354
